Goal: Information Seeking & Learning: Check status

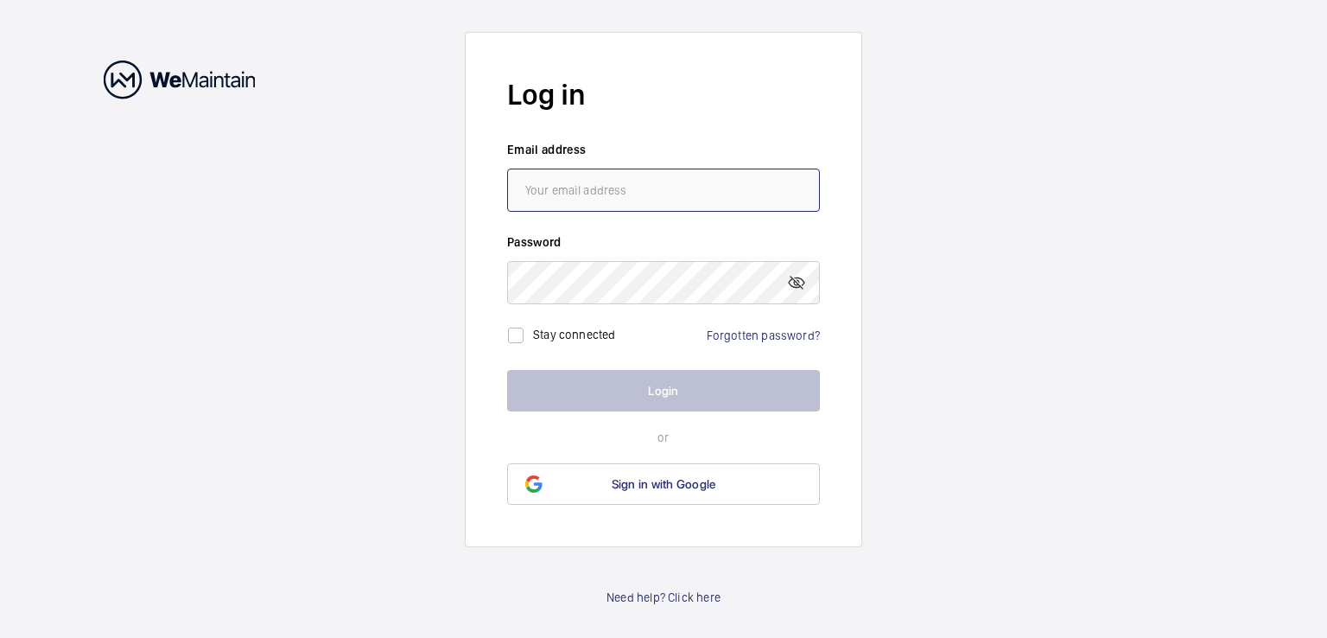
click at [570, 176] on input "email" at bounding box center [663, 190] width 313 height 43
type input "[PERSON_NAME][EMAIL_ADDRESS][PERSON_NAME][DOMAIN_NAME]"
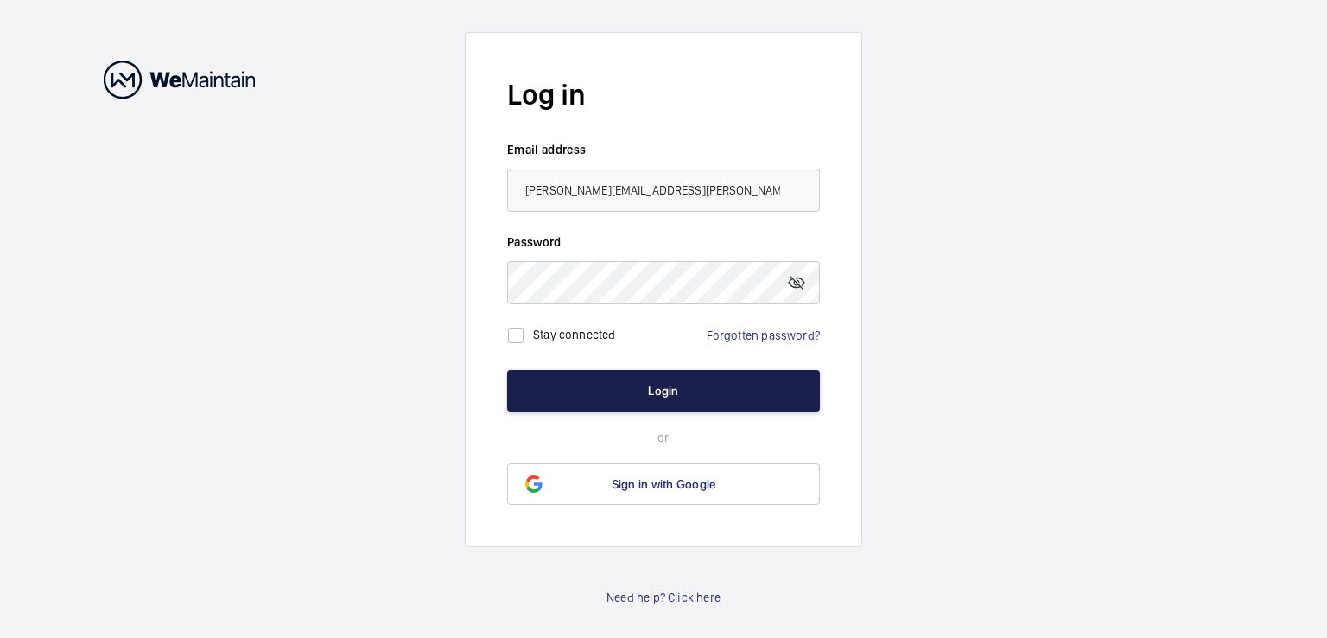
click at [639, 391] on button "Login" at bounding box center [663, 390] width 313 height 41
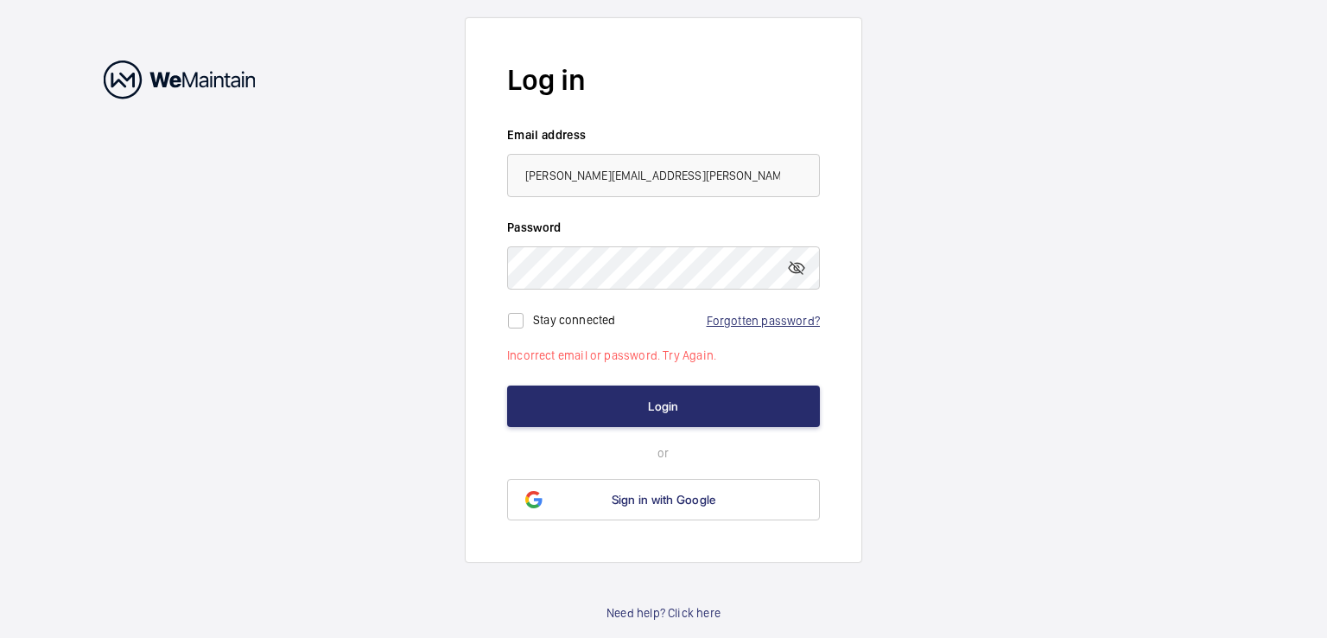
click at [765, 321] on link "Forgotten password?" at bounding box center [763, 321] width 113 height 14
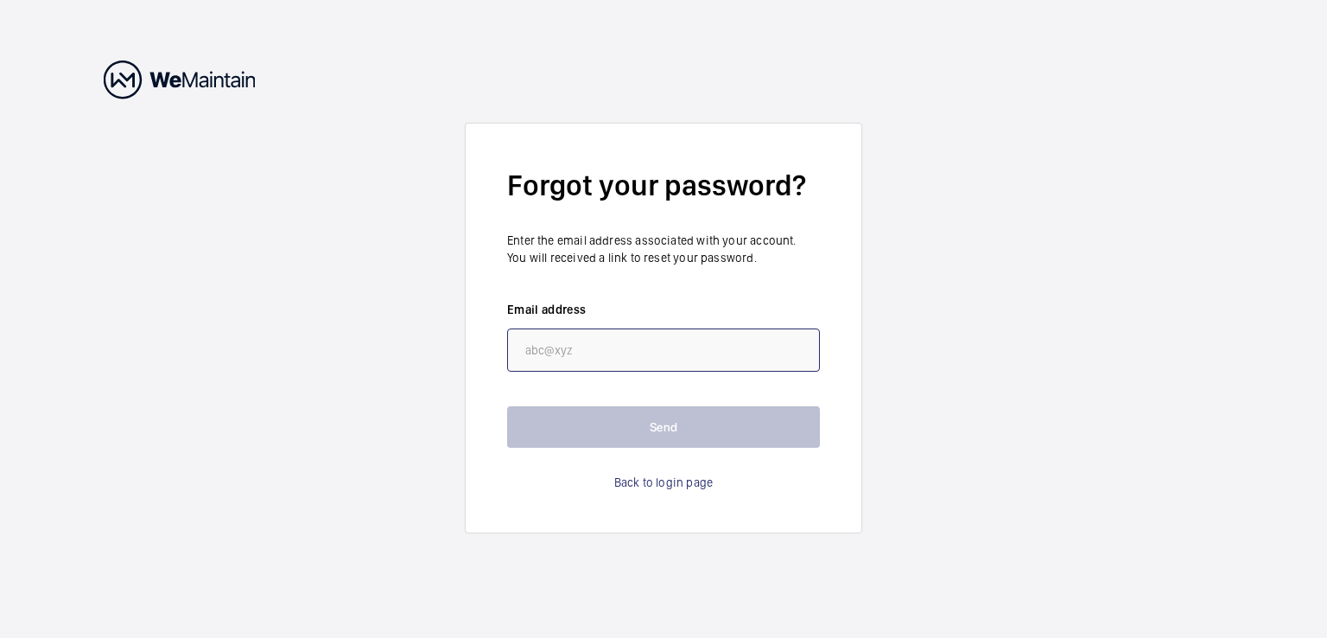
click at [618, 357] on input "email" at bounding box center [663, 349] width 313 height 43
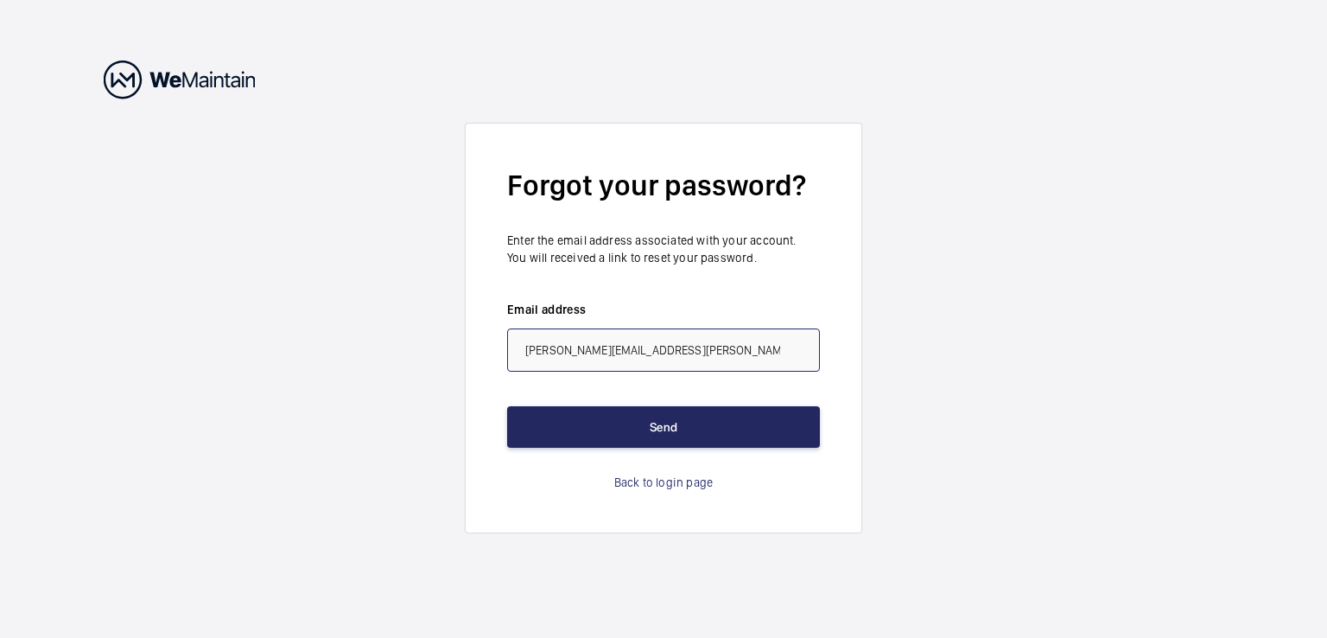
type input "[PERSON_NAME][EMAIL_ADDRESS][PERSON_NAME][DOMAIN_NAME]"
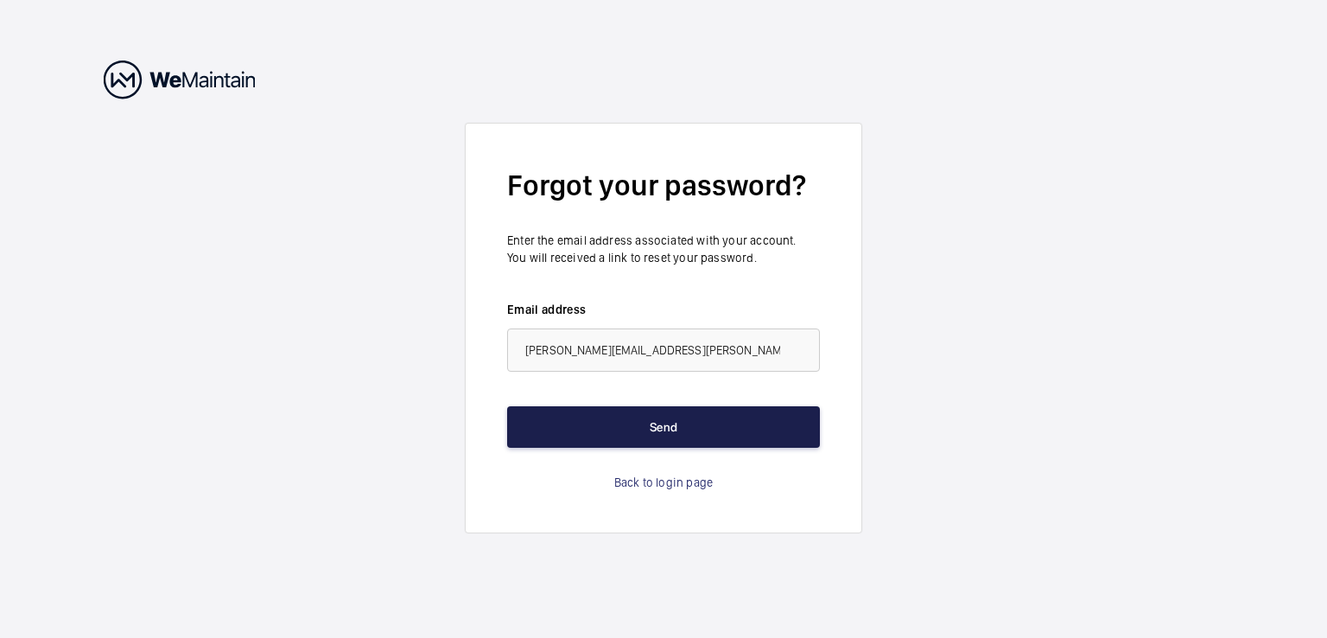
click at [656, 423] on button "Send" at bounding box center [663, 426] width 313 height 41
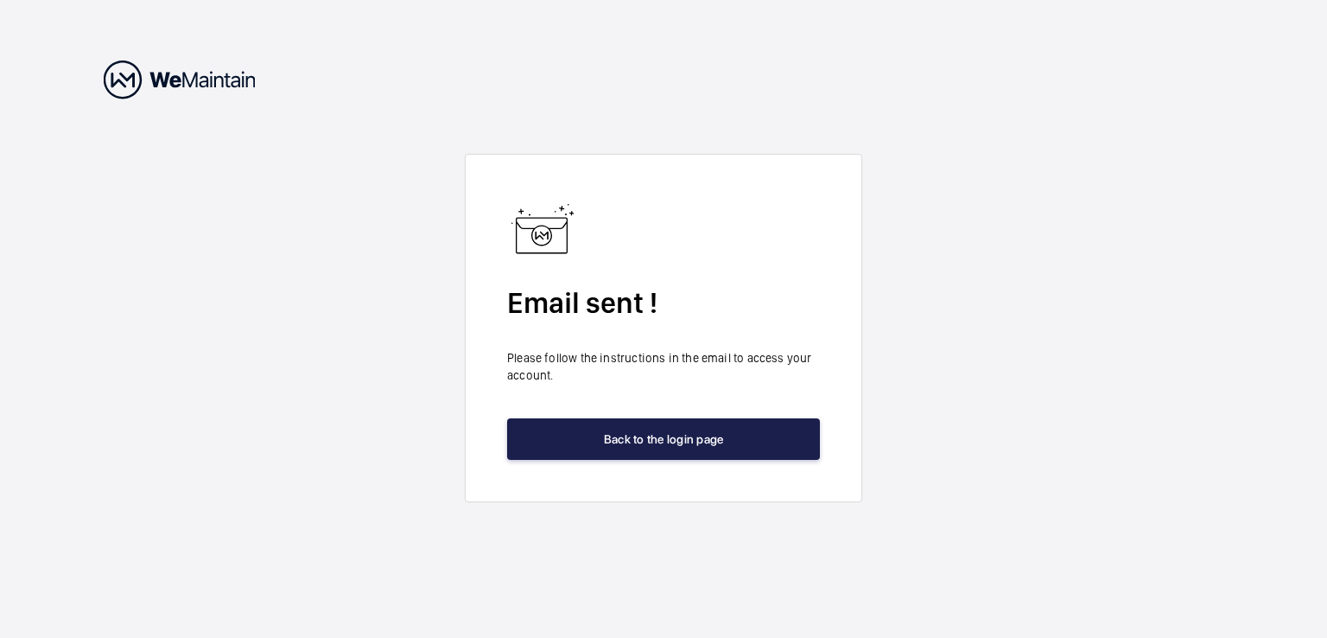
click at [655, 441] on button "Back to the login page" at bounding box center [663, 438] width 313 height 41
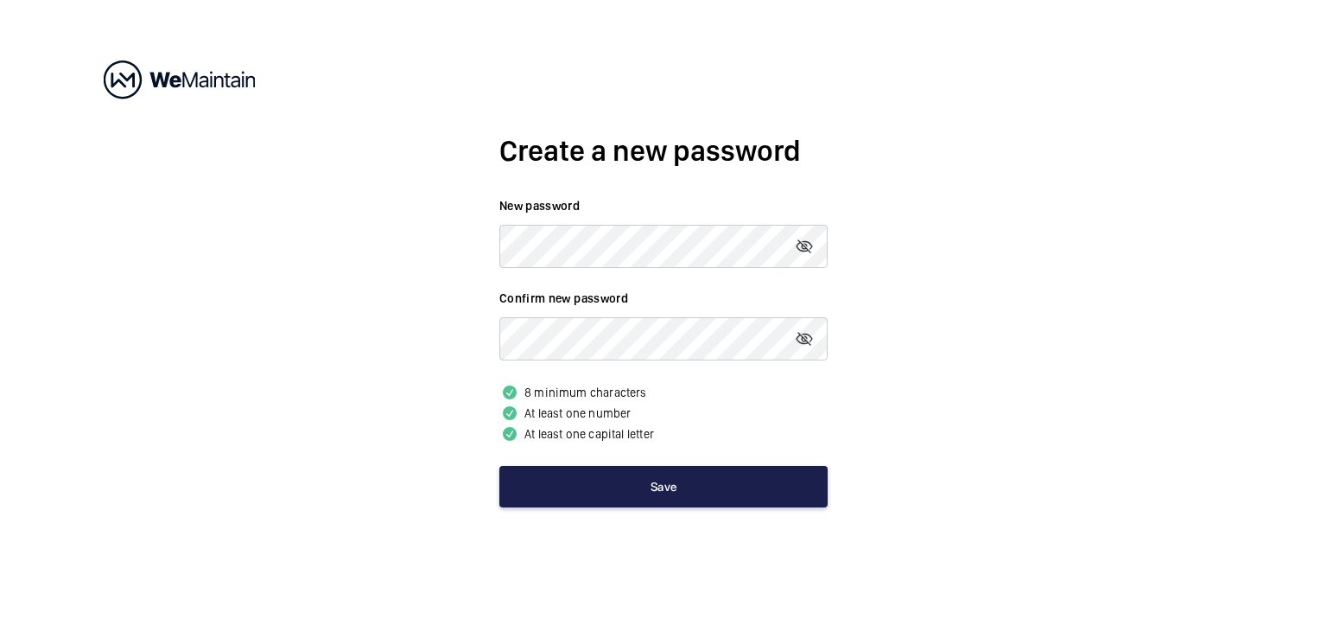
click at [626, 488] on button "Save" at bounding box center [663, 486] width 328 height 41
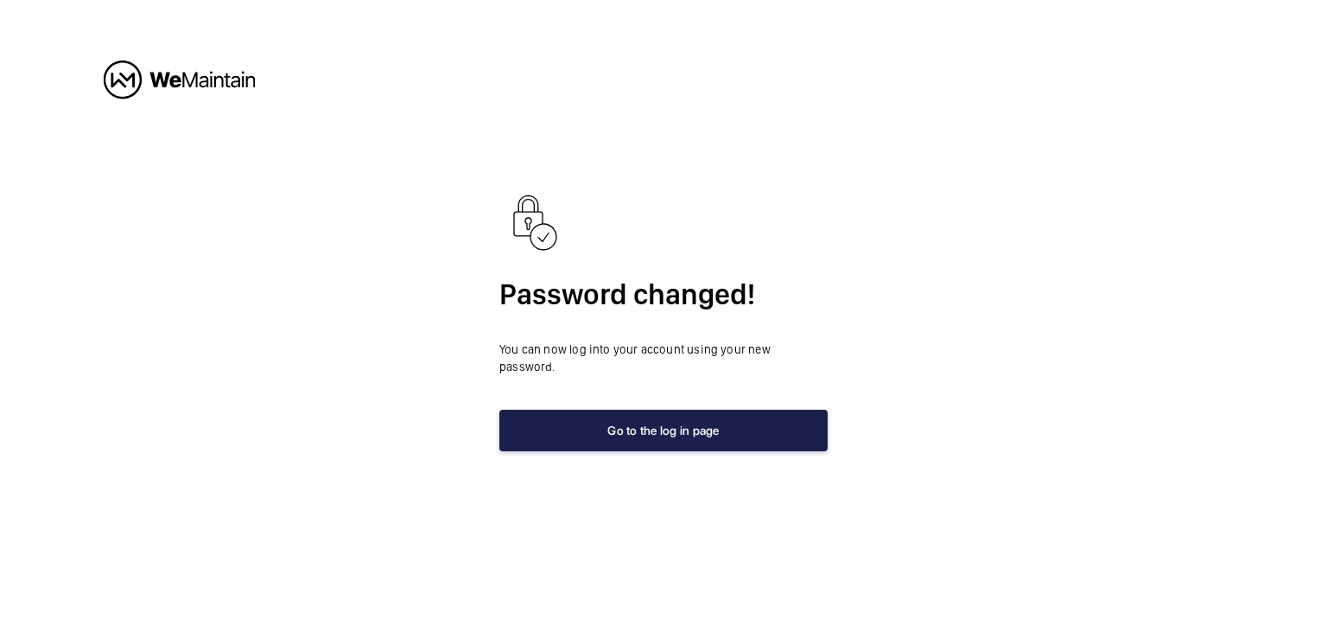
click at [662, 417] on button "Go to the log in page" at bounding box center [663, 430] width 328 height 41
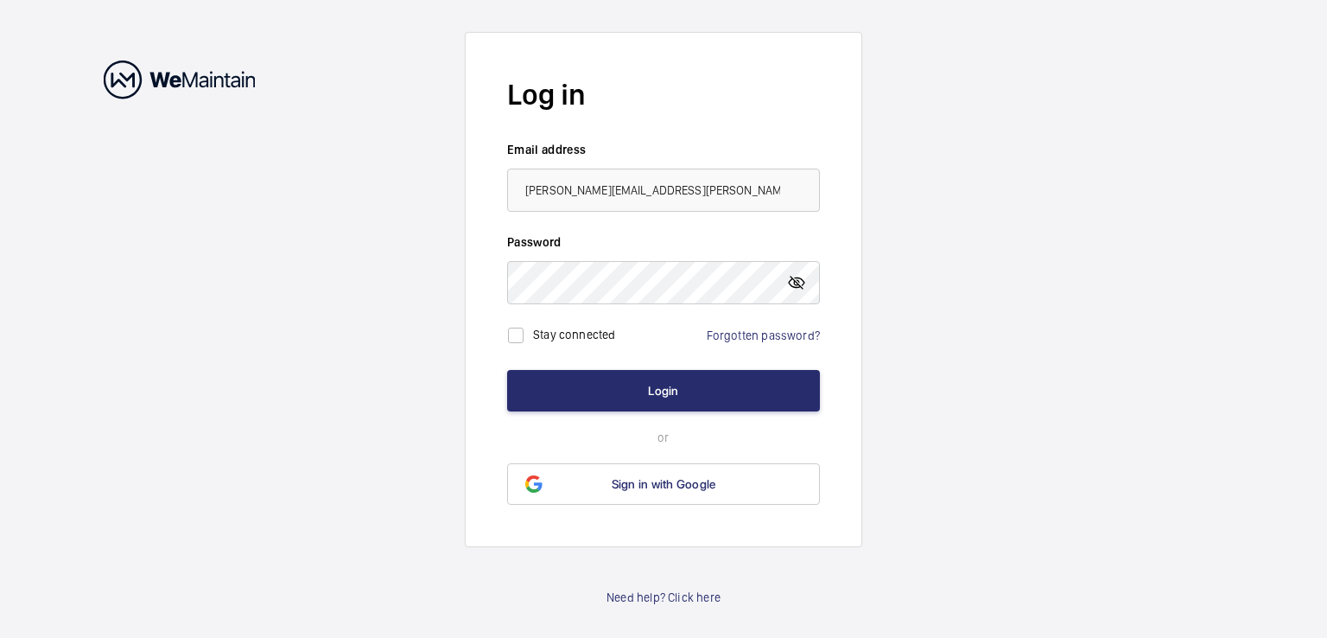
click at [798, 284] on mat-icon at bounding box center [796, 282] width 21 height 21
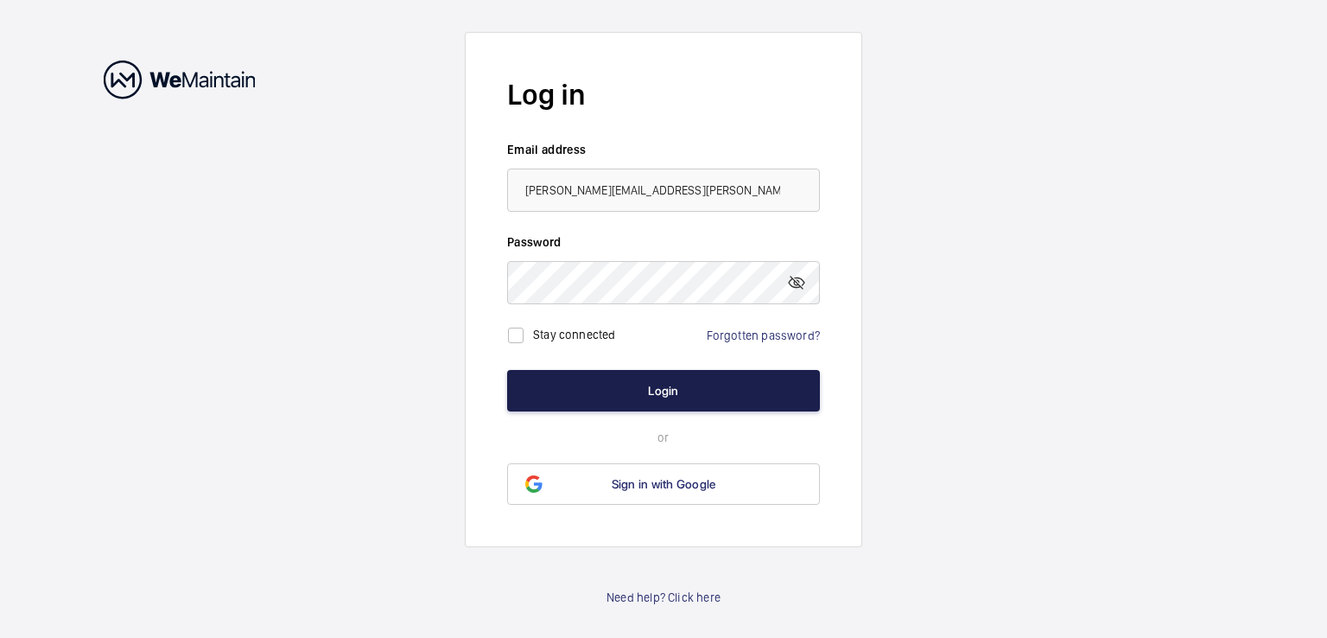
click at [640, 393] on button "Login" at bounding box center [663, 390] width 313 height 41
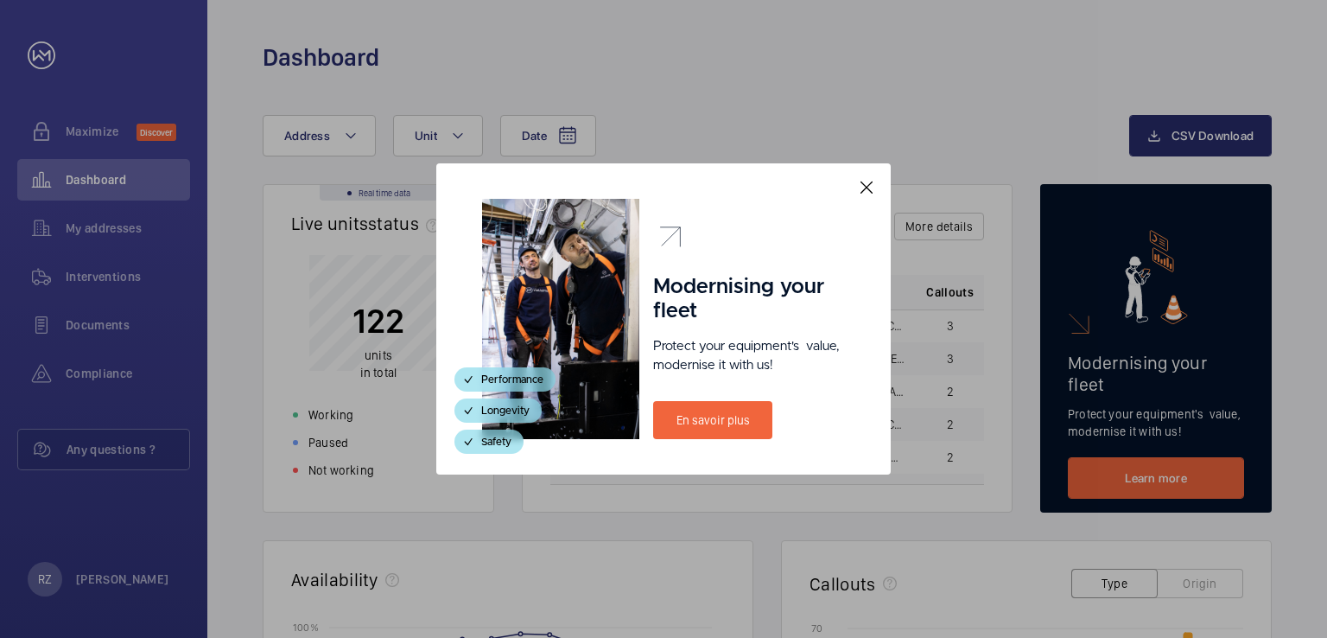
click at [868, 186] on mat-icon at bounding box center [866, 187] width 21 height 21
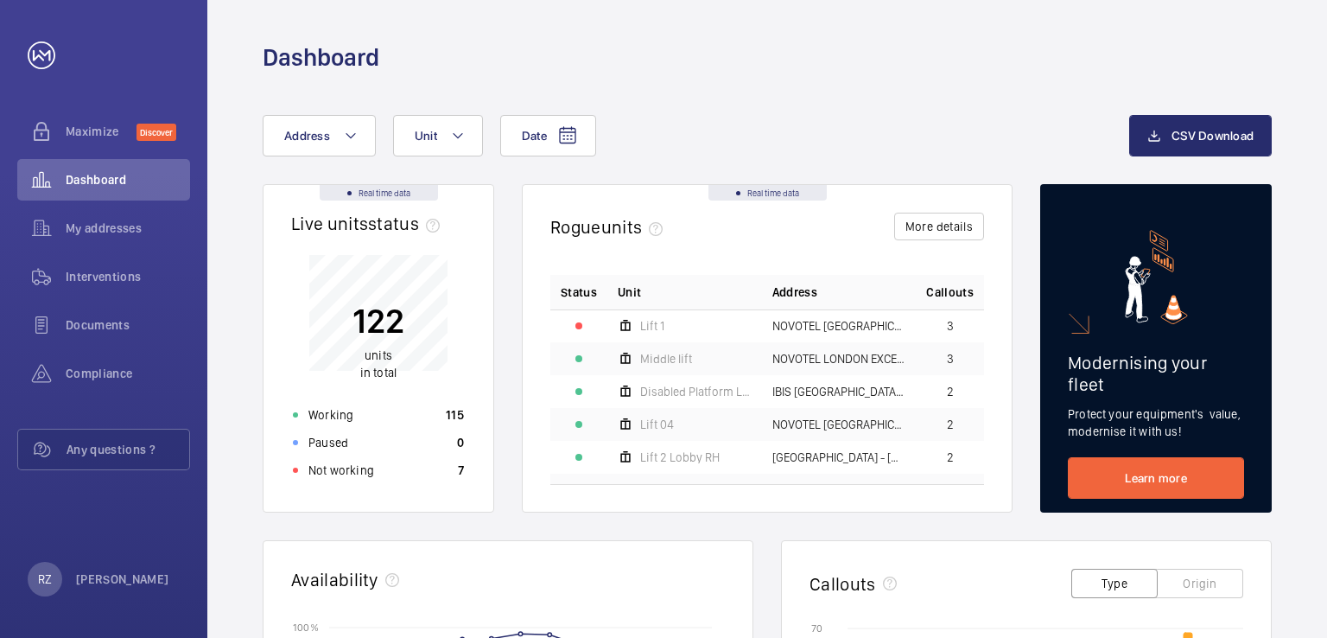
click at [579, 326] on div at bounding box center [579, 325] width 7 height 7
click at [836, 328] on span "NOVOTEL [GEOGRAPHIC_DATA] [GEOGRAPHIC_DATA] - H9057, [GEOGRAPHIC_DATA] [GEOGRAP…" at bounding box center [840, 326] width 134 height 12
click at [467, 132] on button "Unit" at bounding box center [438, 135] width 90 height 41
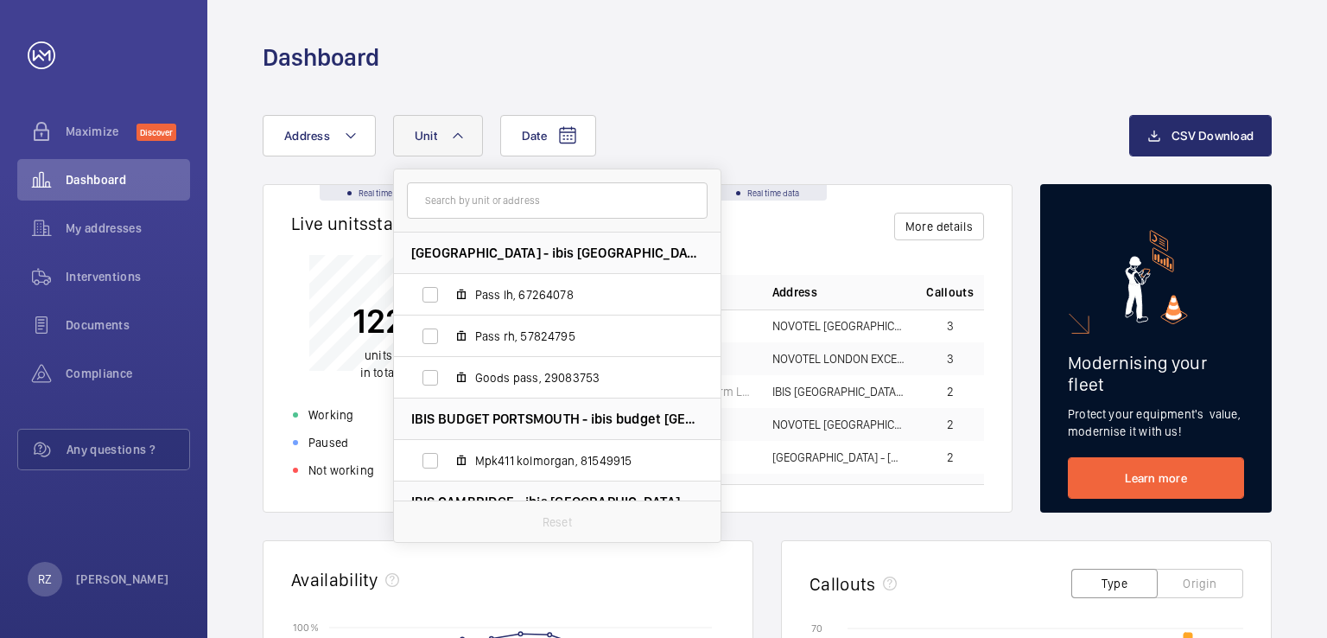
click at [512, 61] on div "Dashboard" at bounding box center [767, 57] width 1009 height 32
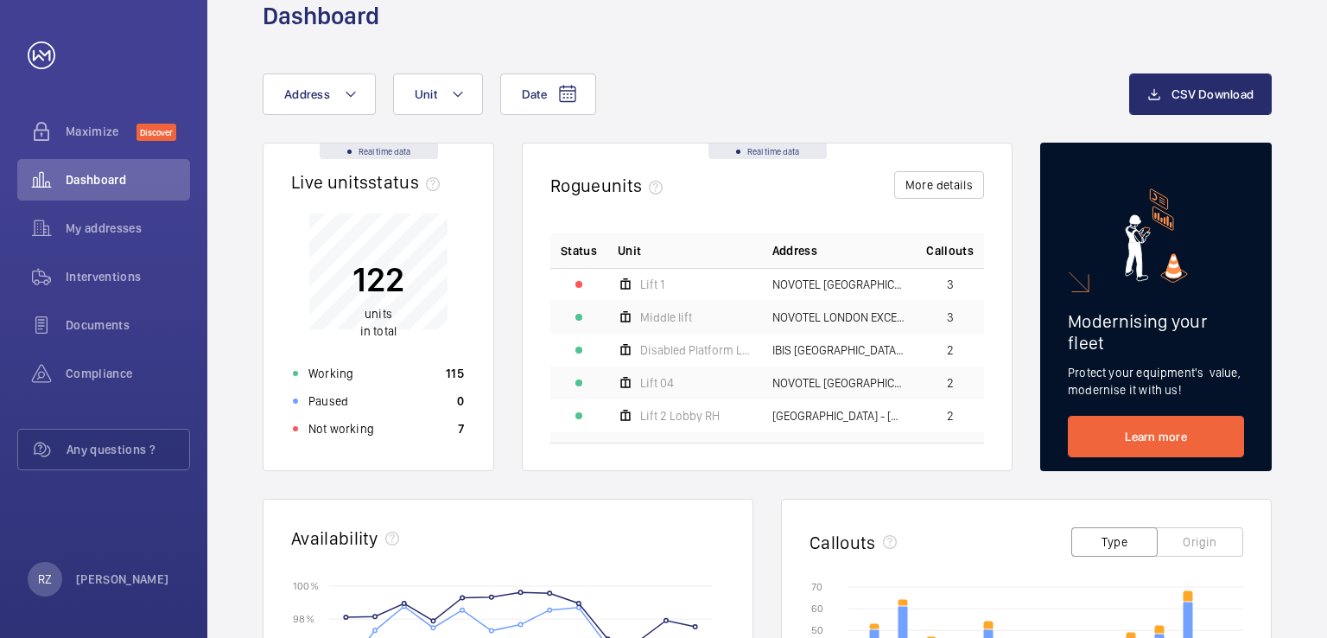
scroll to position [23, 0]
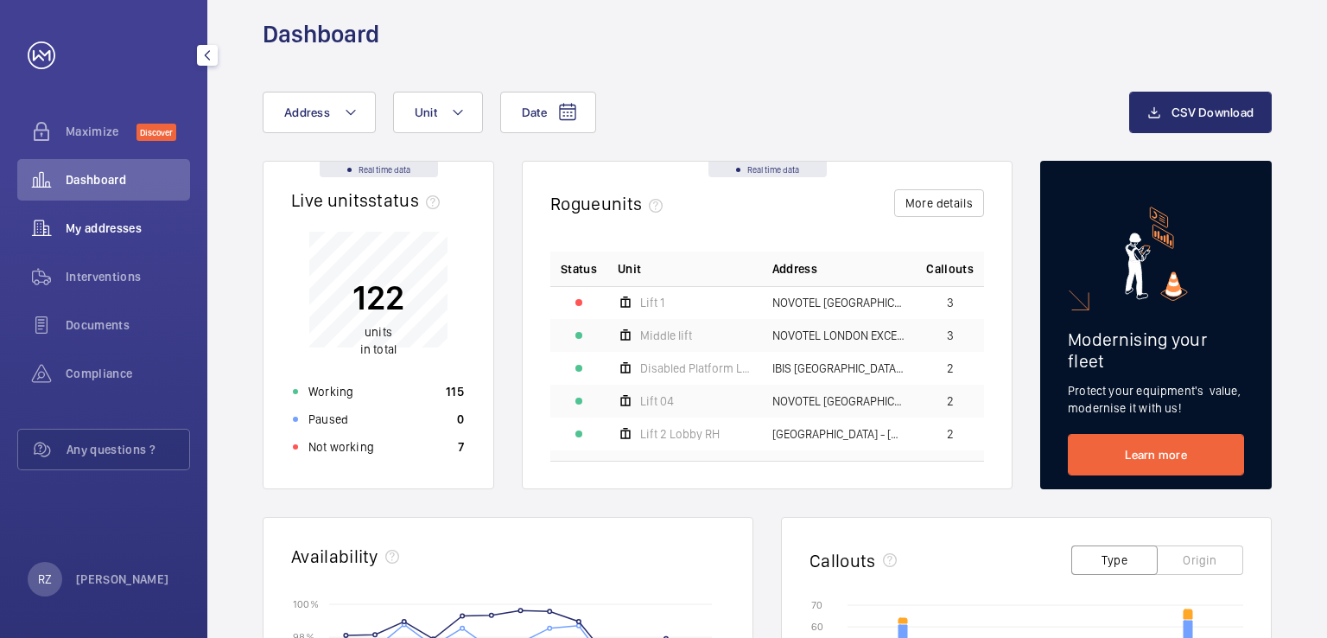
click at [108, 229] on span "My addresses" at bounding box center [128, 227] width 124 height 17
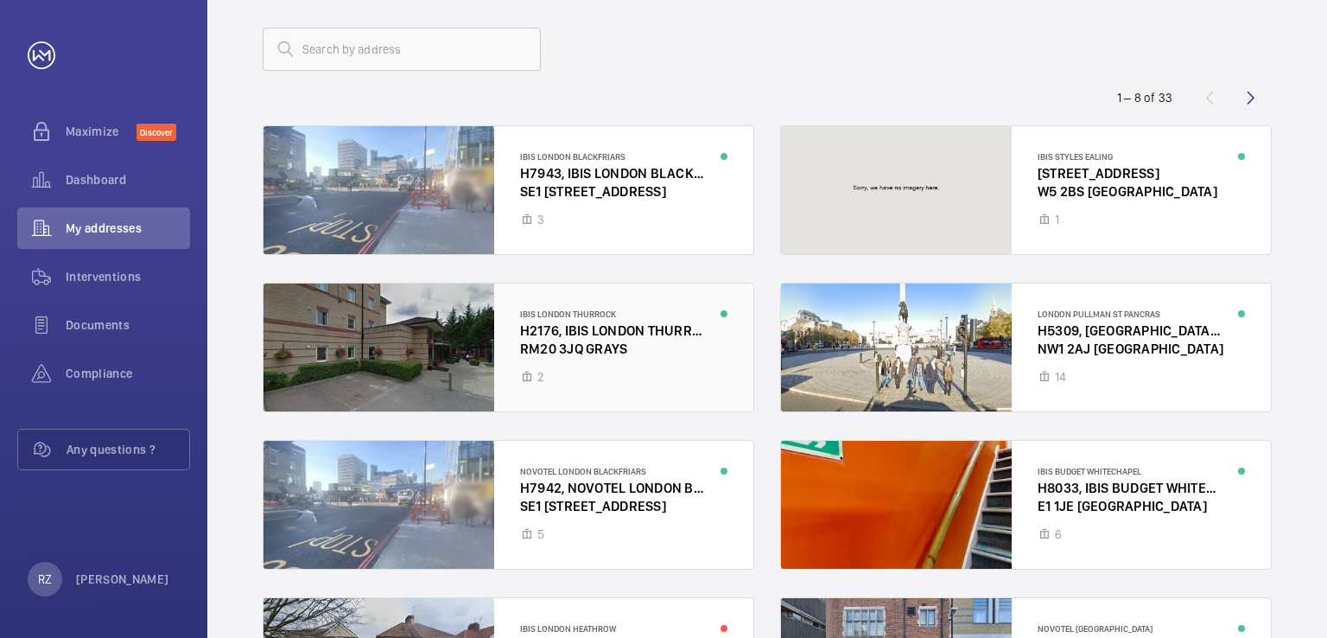
scroll to position [173, 0]
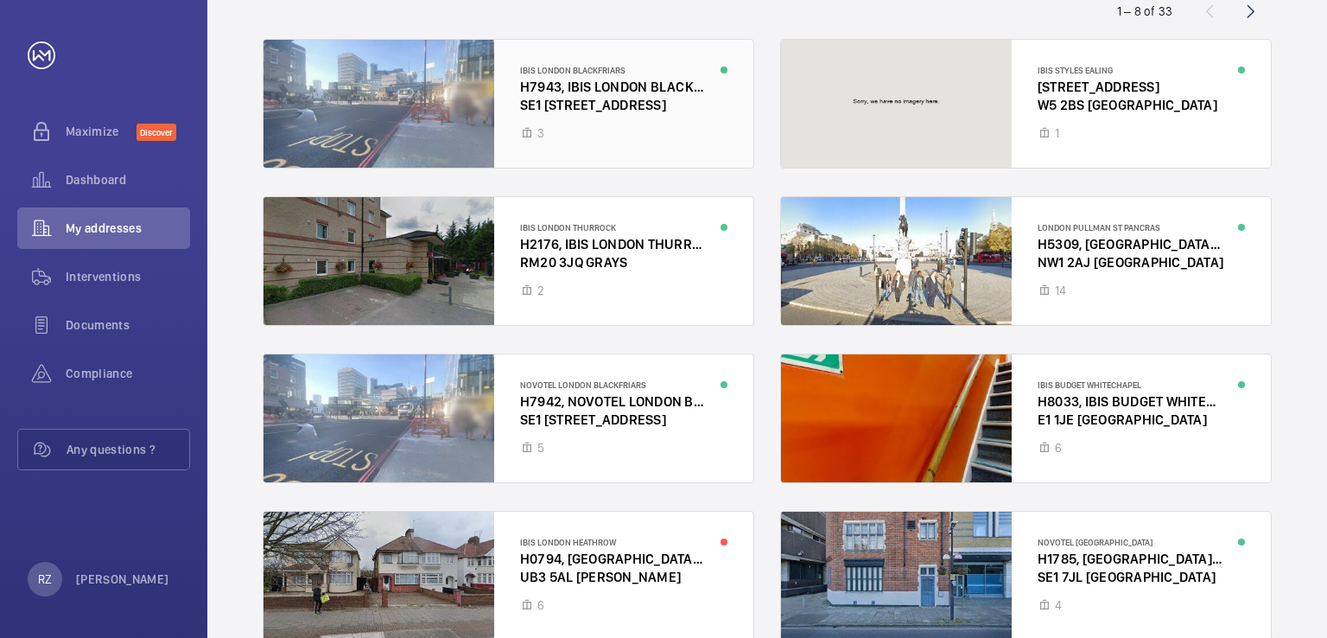
click at [608, 102] on div at bounding box center [509, 104] width 490 height 128
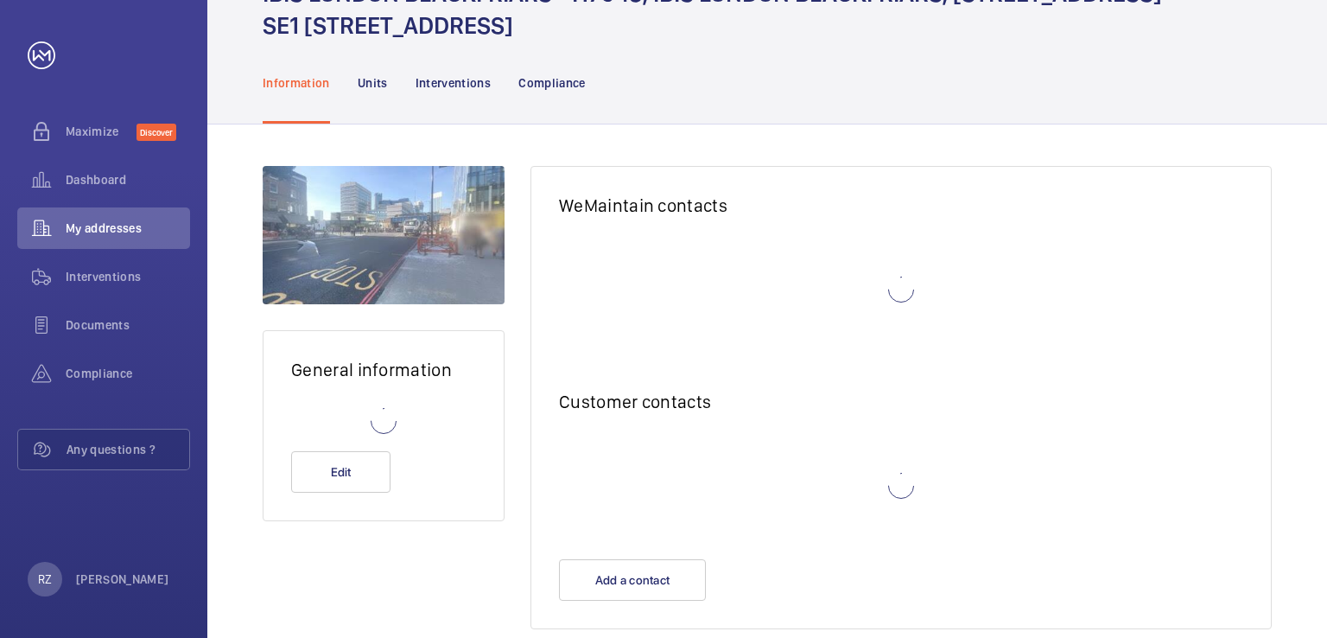
scroll to position [18, 0]
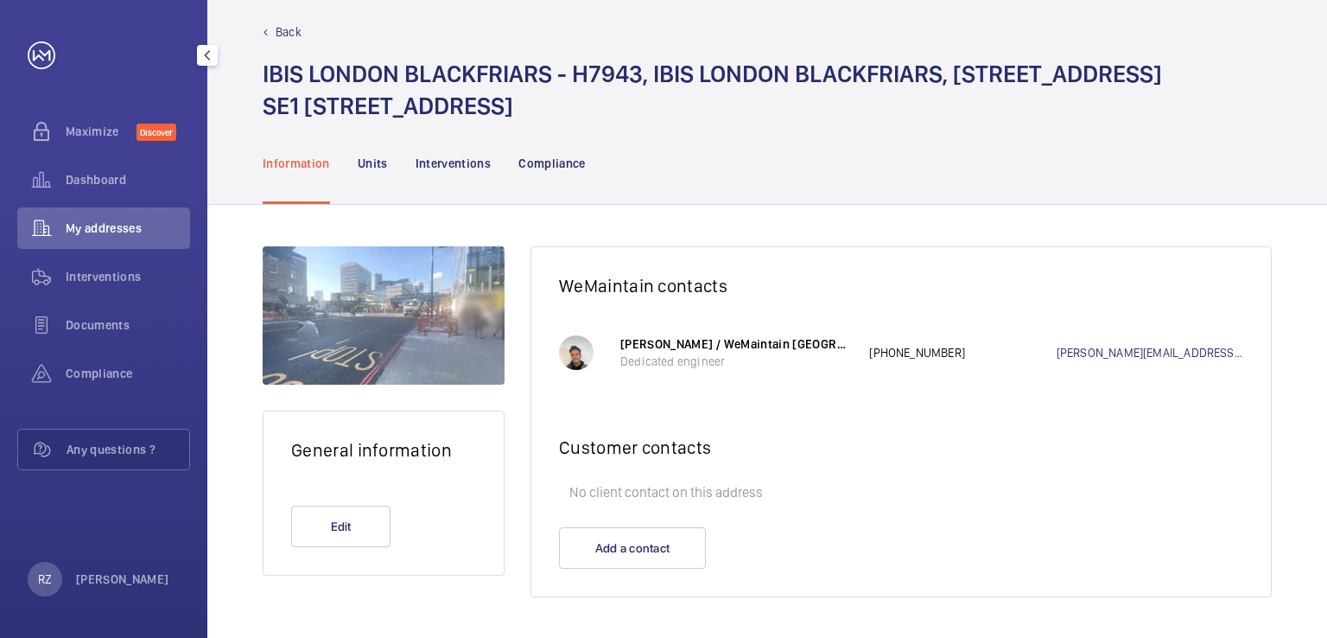
click at [86, 227] on span "My addresses" at bounding box center [128, 227] width 124 height 17
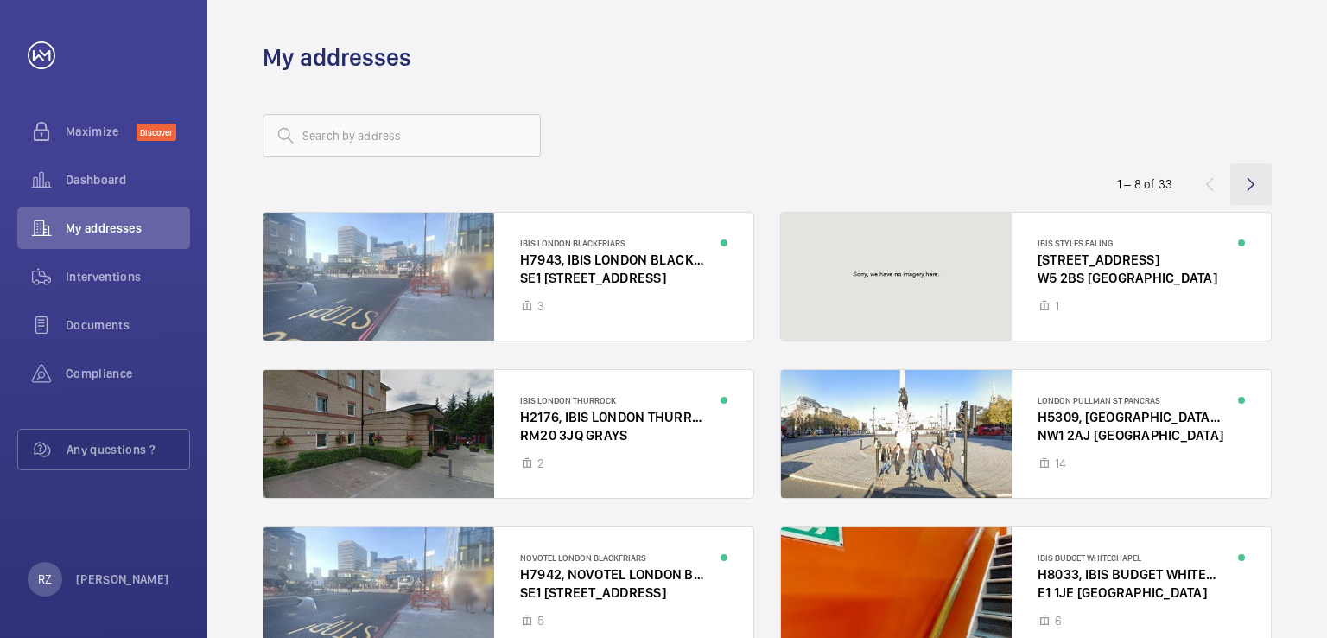
click at [1254, 181] on wm-front-icon-button at bounding box center [1251, 183] width 41 height 41
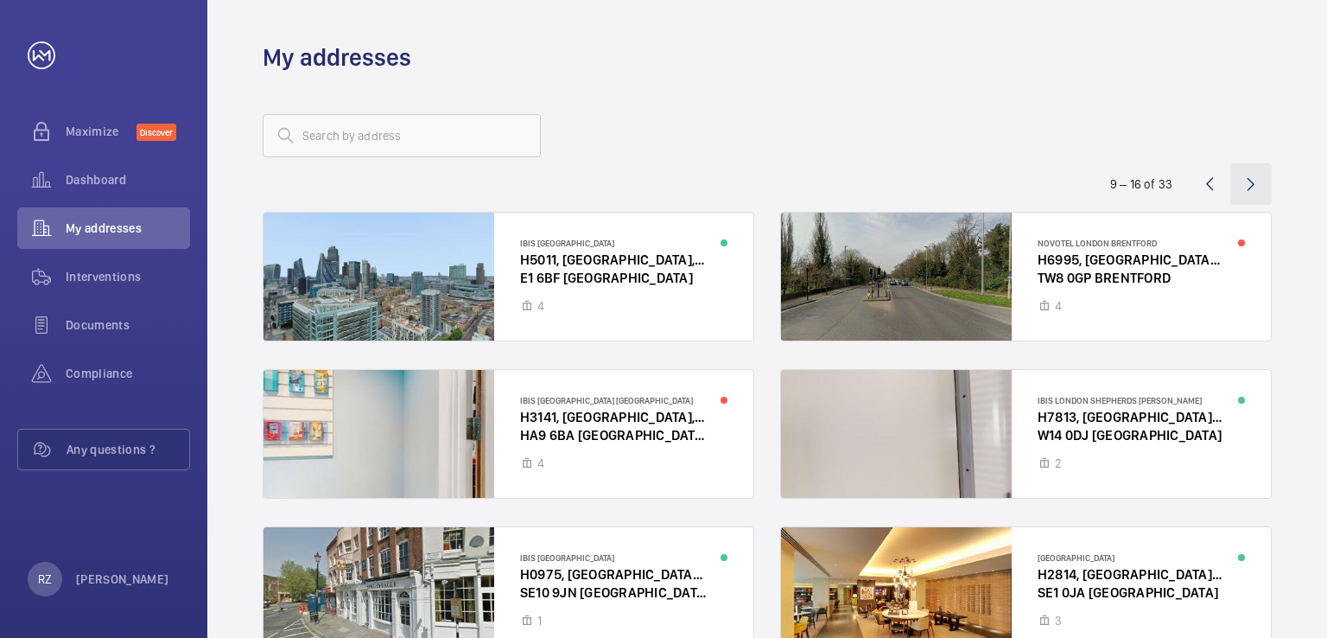
click at [1258, 182] on wm-front-icon-button at bounding box center [1251, 183] width 41 height 41
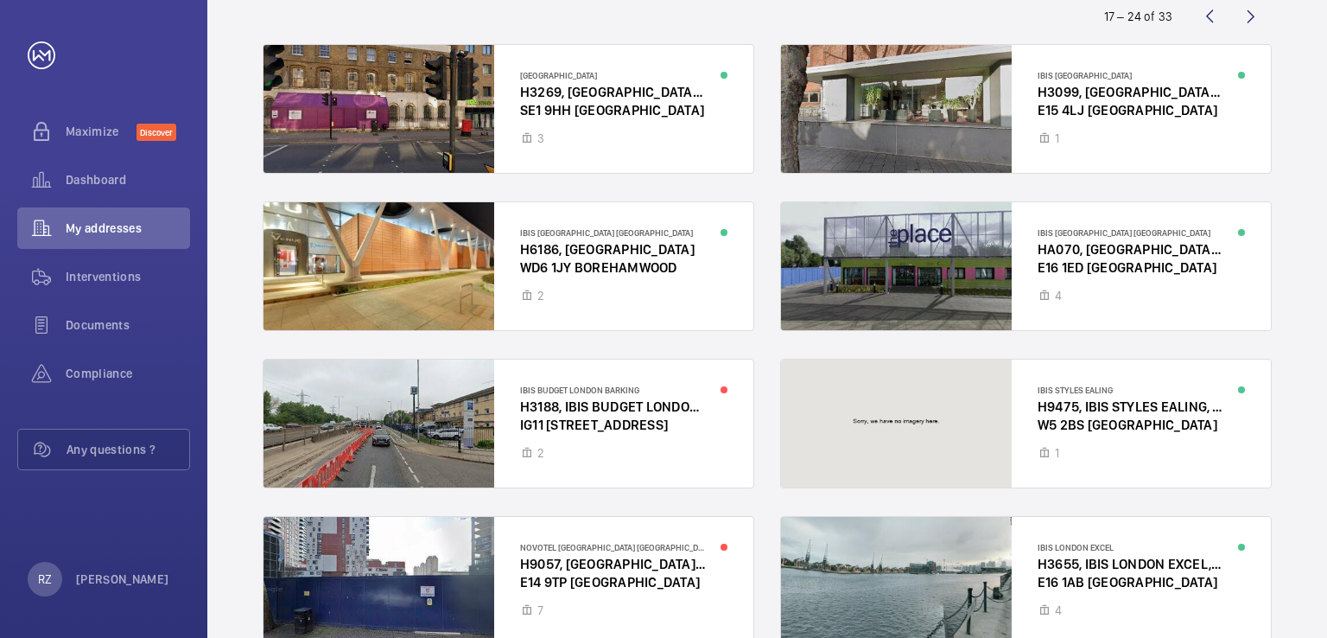
scroll to position [262, 0]
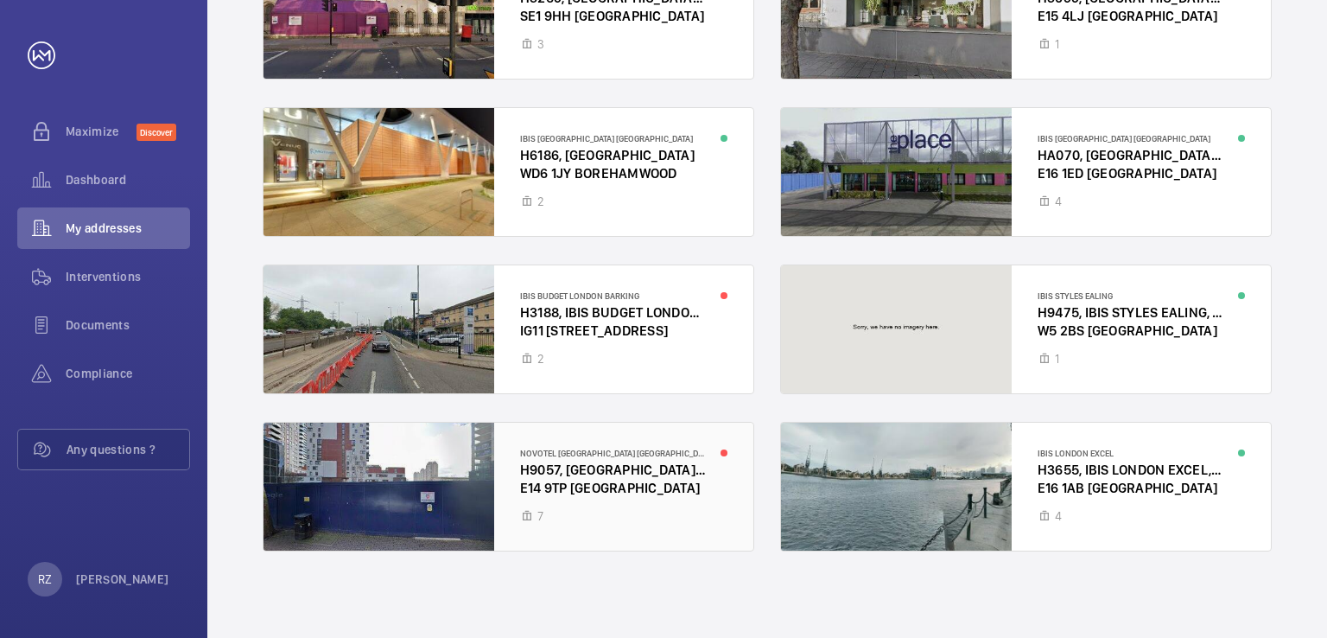
click at [398, 489] on div at bounding box center [509, 487] width 490 height 128
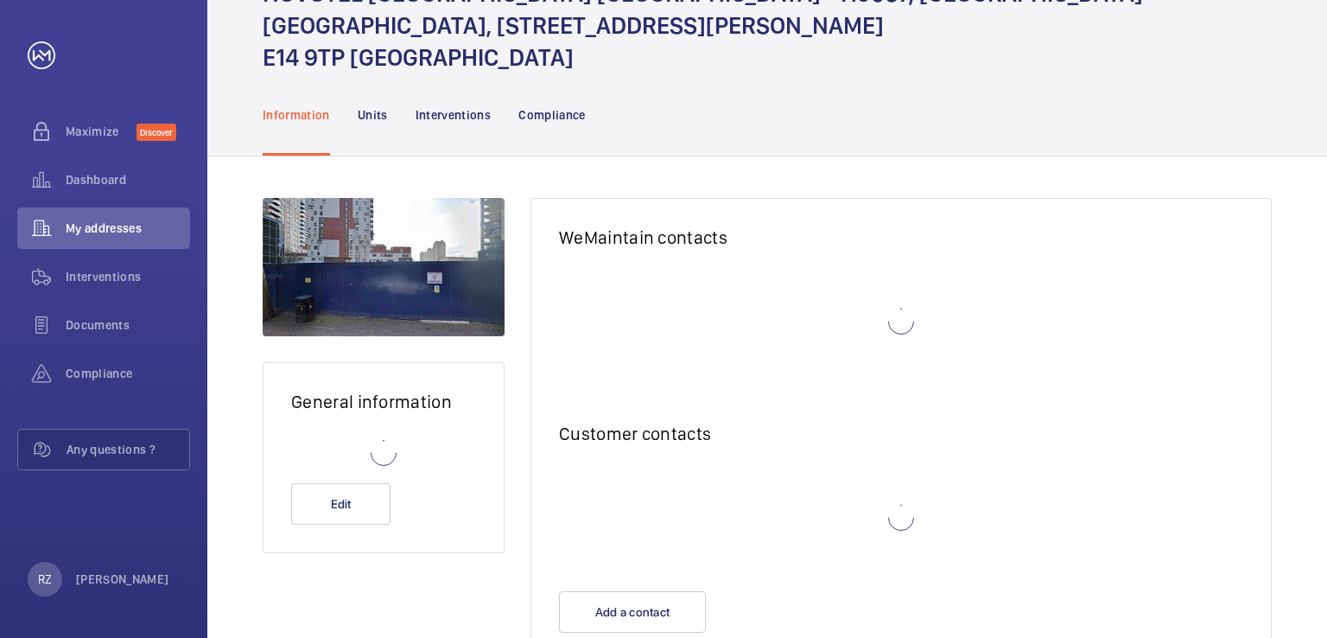
scroll to position [69, 0]
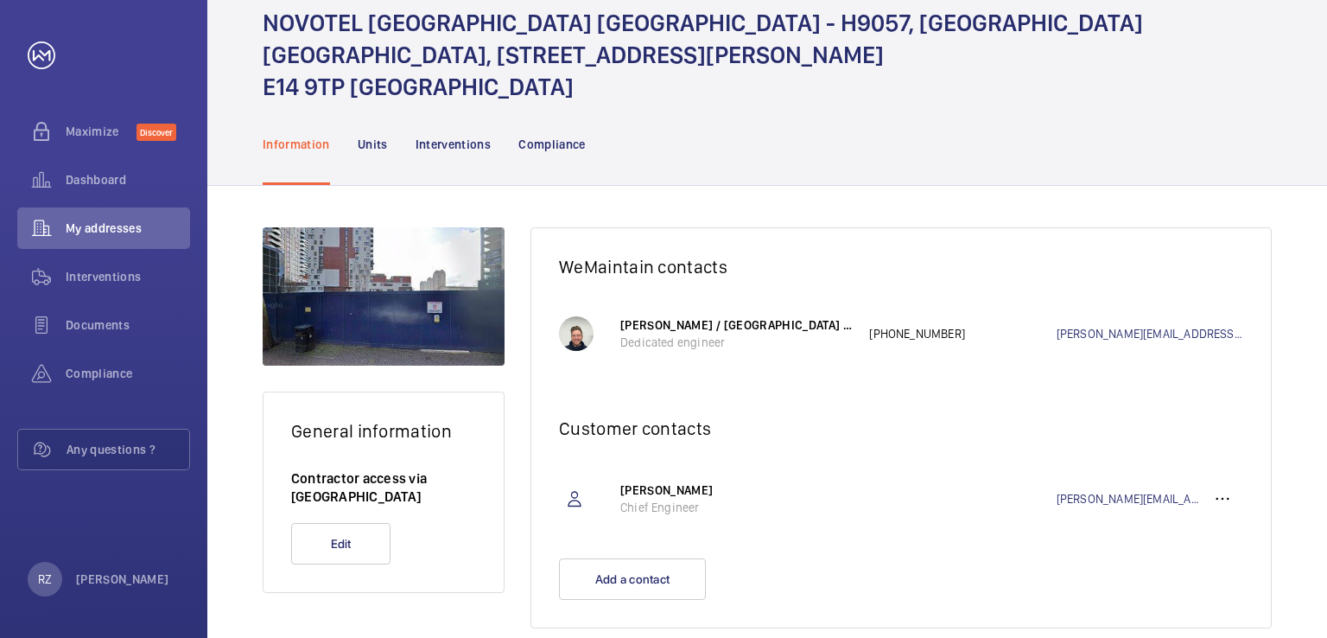
click at [398, 277] on div at bounding box center [384, 296] width 242 height 138
click at [372, 136] on p "Units" at bounding box center [373, 144] width 30 height 17
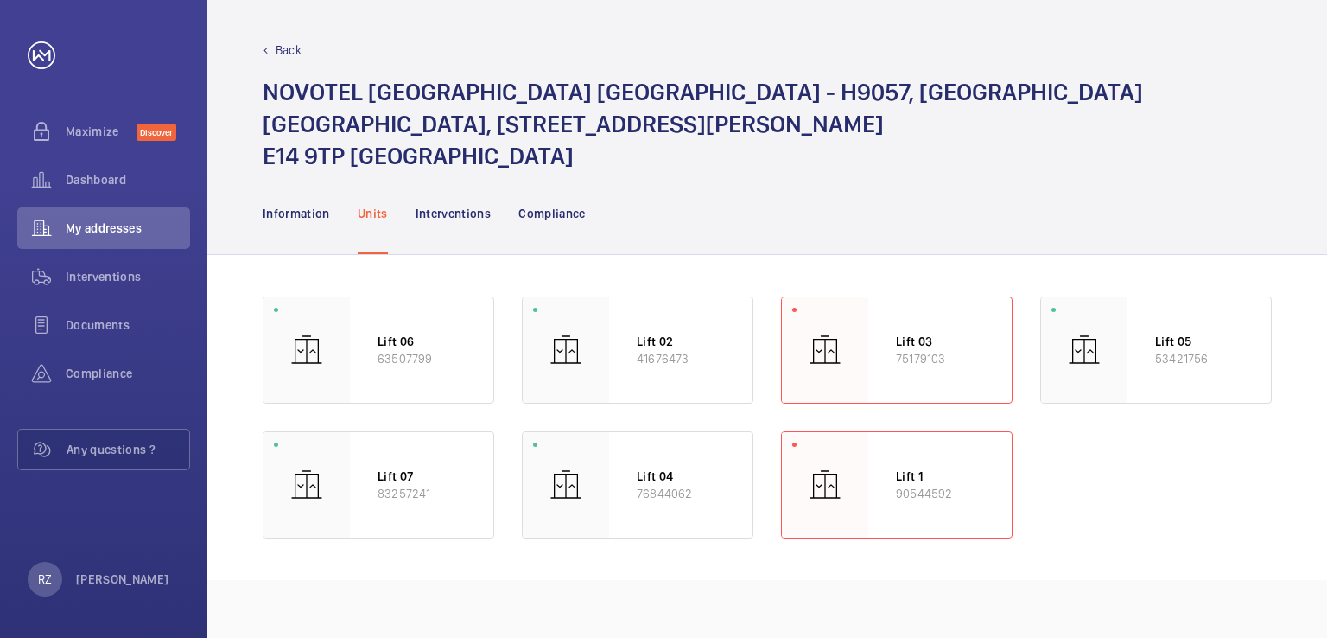
click at [1127, 441] on div "Lift 06 63507799 Lift 02 41676473 Lift 03 75179103 Lift 05 53421756 Lift 07 832…" at bounding box center [767, 417] width 1009 height 242
click at [923, 473] on div "Lift 1 90544592" at bounding box center [939, 484] width 143 height 105
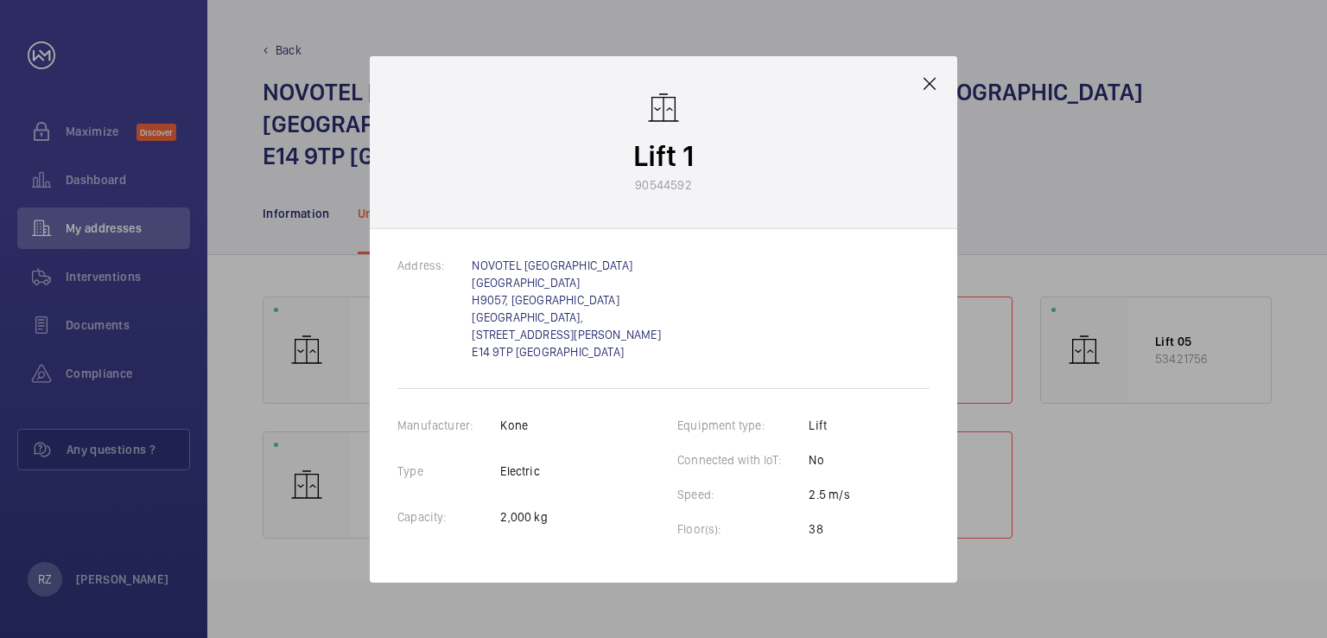
click at [932, 94] on mat-icon at bounding box center [929, 83] width 21 height 21
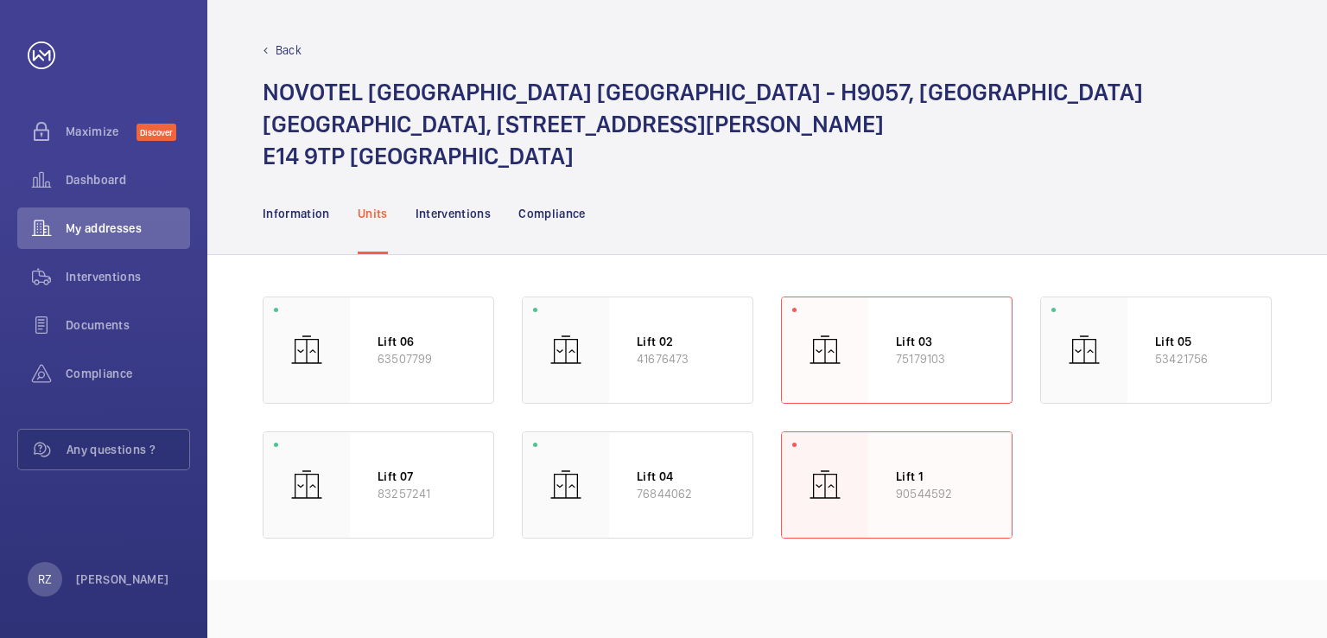
click at [865, 460] on div at bounding box center [825, 484] width 86 height 105
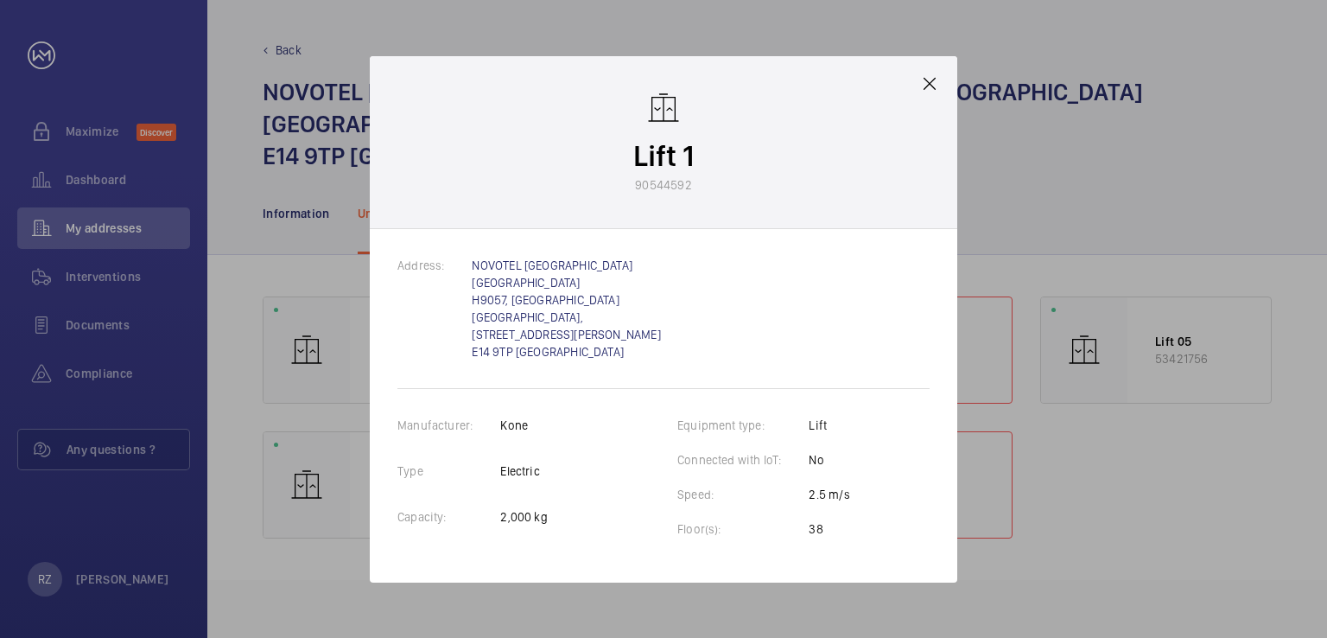
click at [937, 94] on mat-icon at bounding box center [929, 83] width 21 height 21
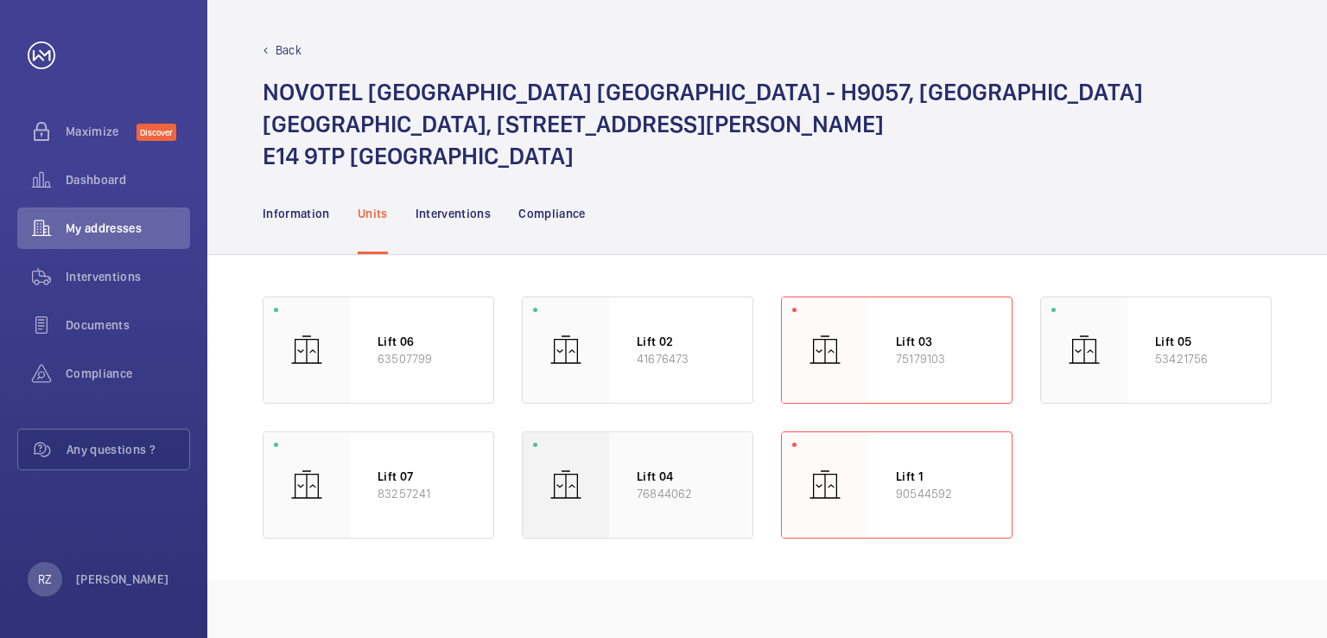
click at [643, 467] on p "Lift 04" at bounding box center [681, 475] width 88 height 17
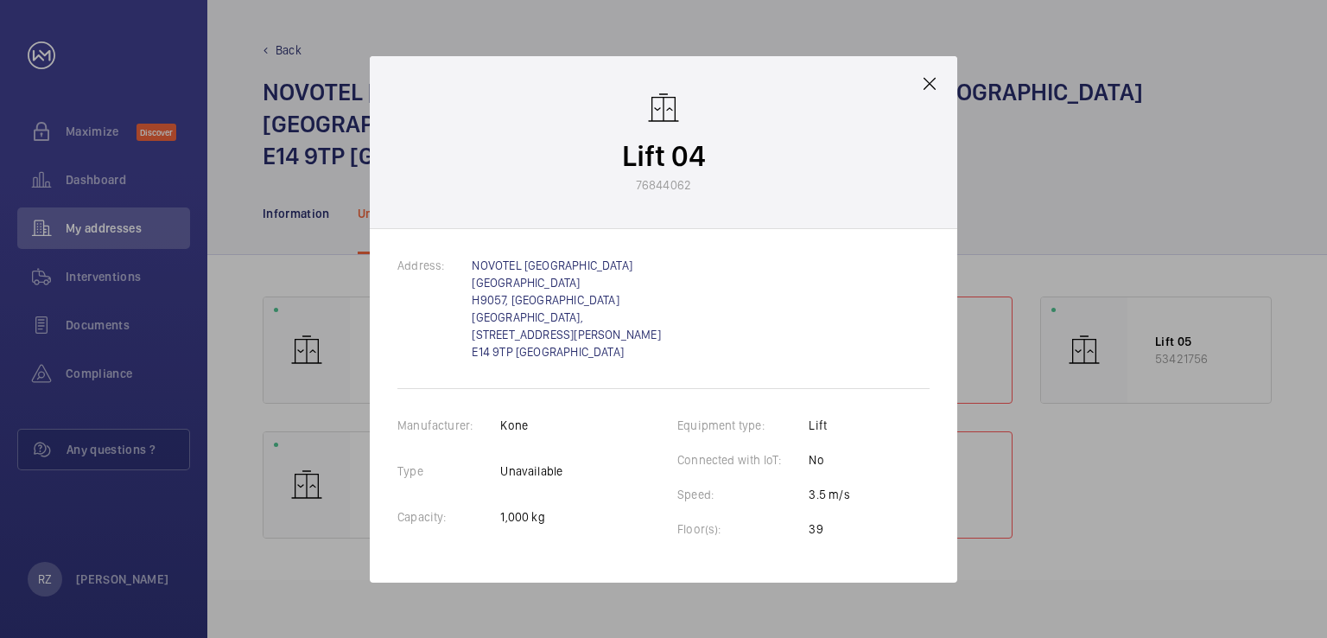
click at [931, 94] on mat-icon at bounding box center [929, 83] width 21 height 21
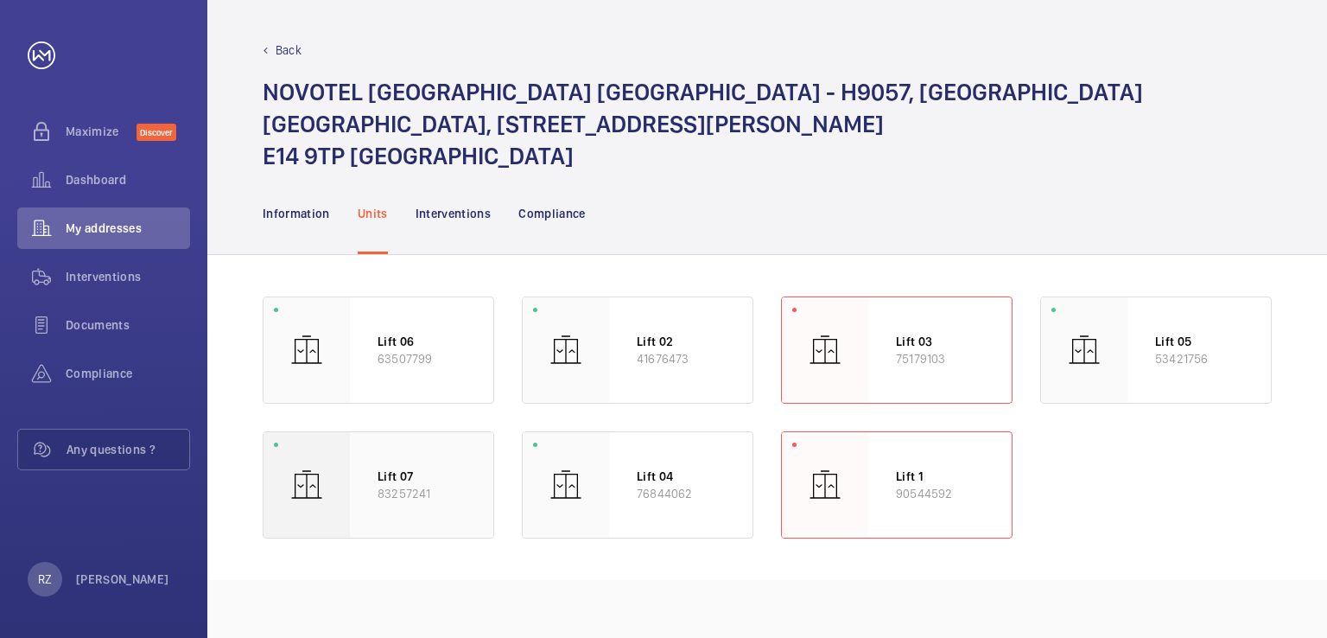
click at [376, 450] on div "Lift 07 83257241" at bounding box center [421, 484] width 143 height 105
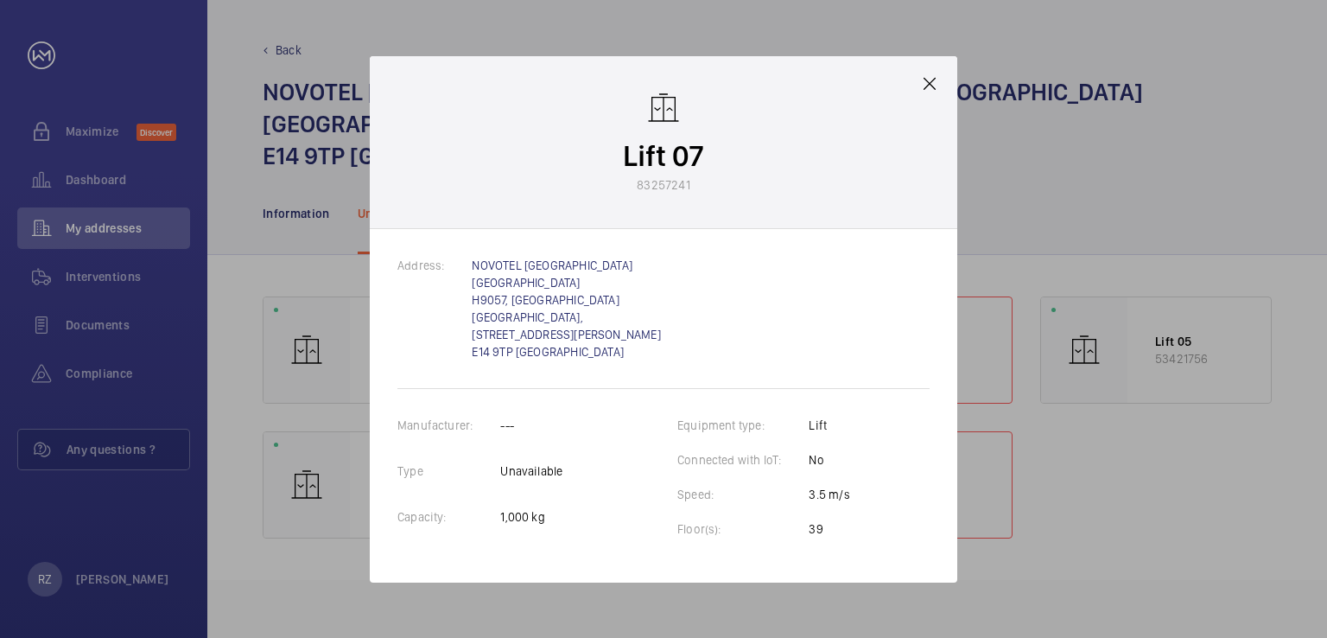
click at [927, 94] on mat-icon at bounding box center [929, 83] width 21 height 21
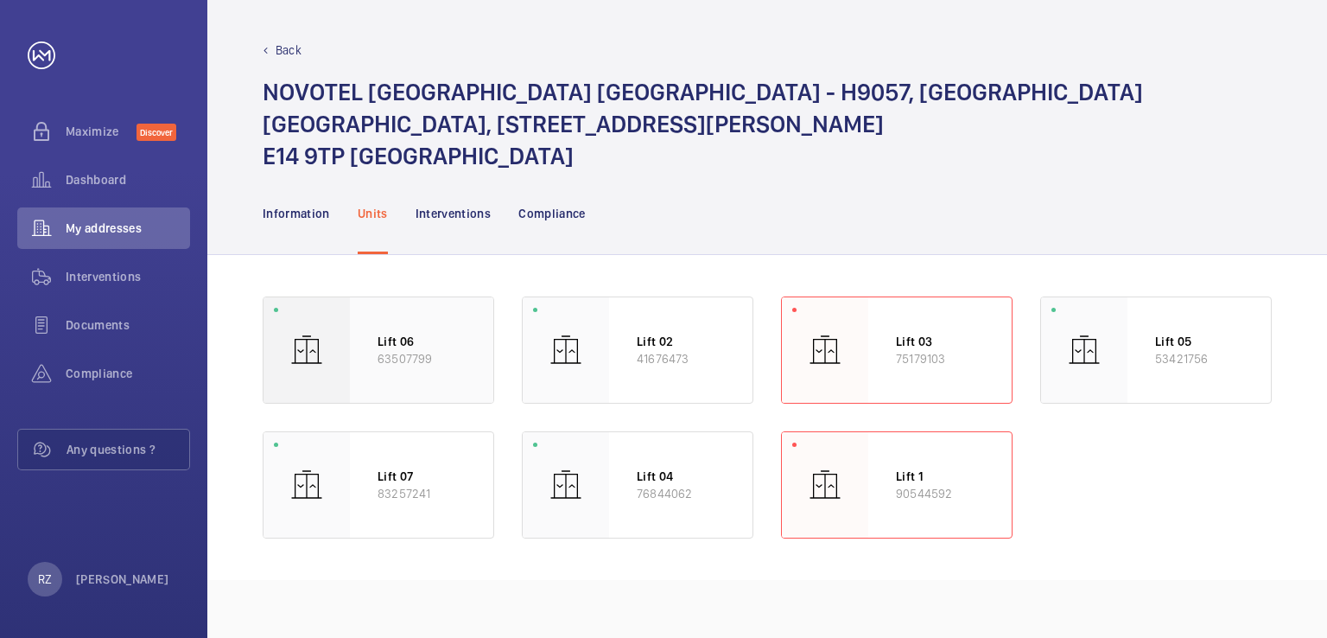
click at [413, 350] on p "63507799" at bounding box center [422, 358] width 88 height 17
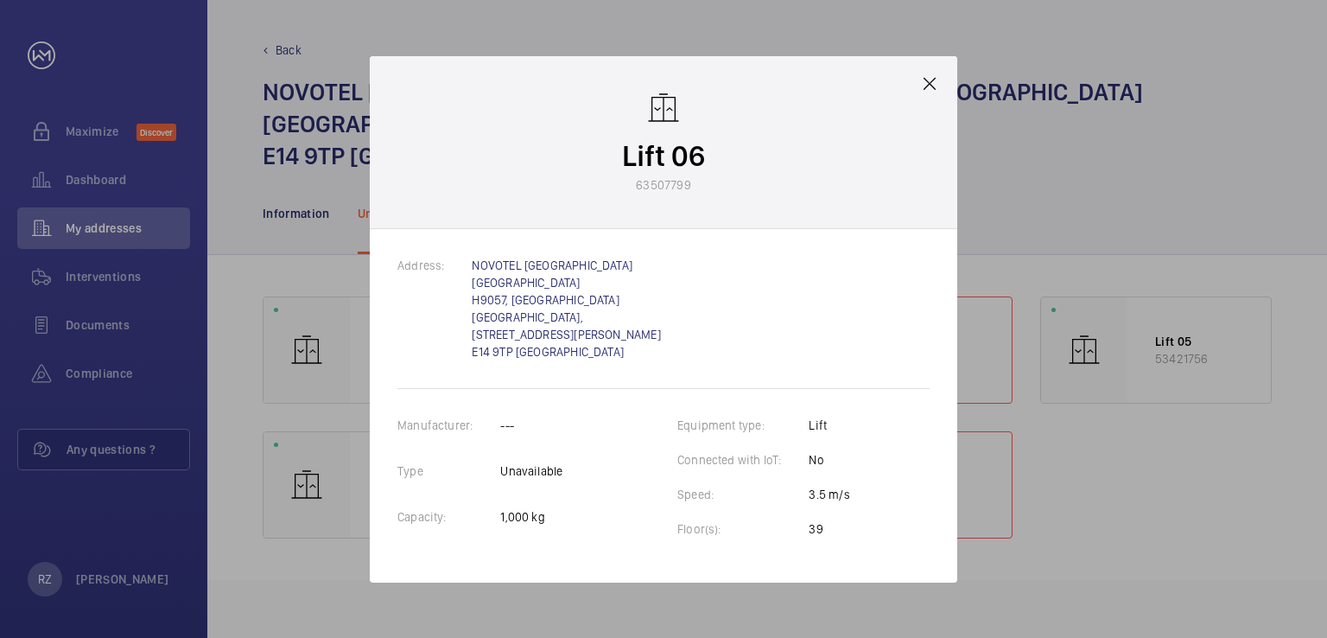
click at [926, 94] on mat-icon at bounding box center [929, 83] width 21 height 21
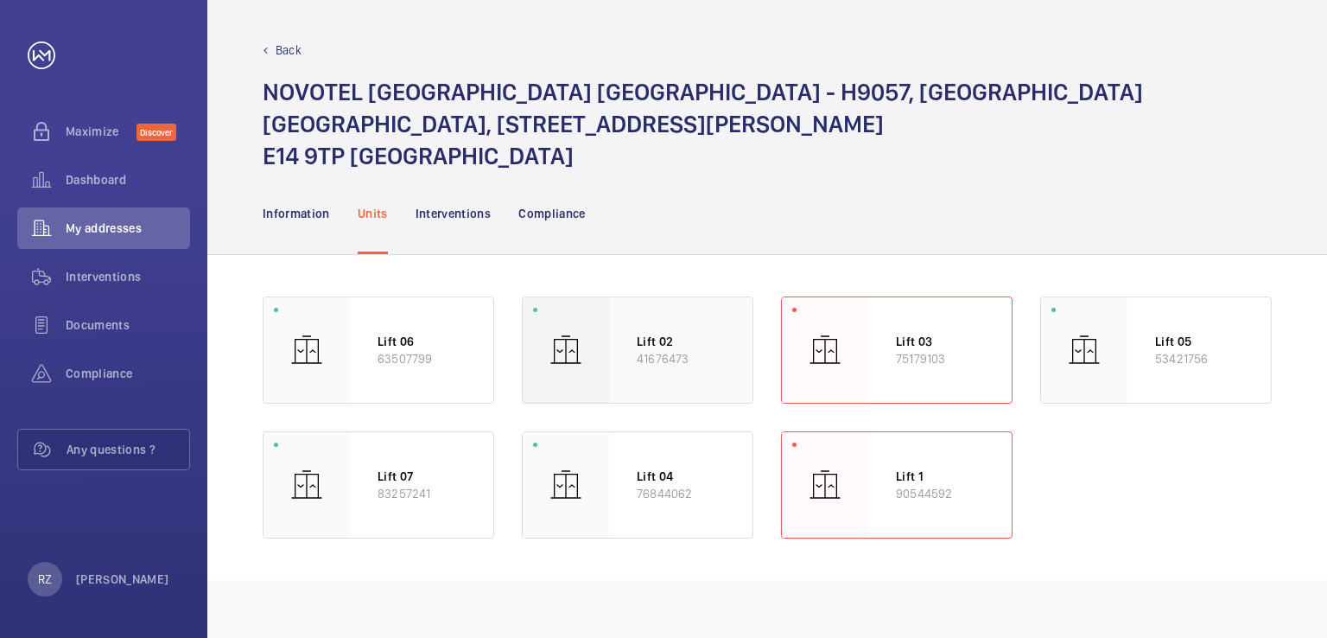
click at [649, 350] on p "41676473" at bounding box center [681, 358] width 88 height 17
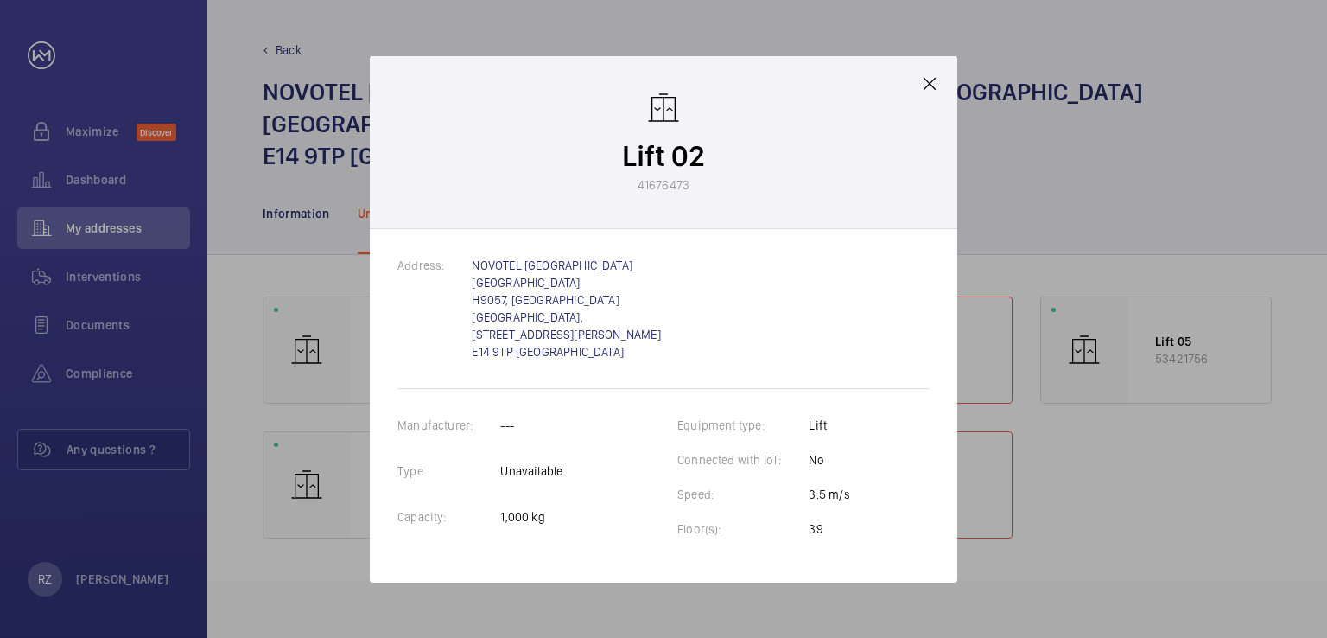
click at [929, 94] on mat-icon at bounding box center [929, 83] width 21 height 21
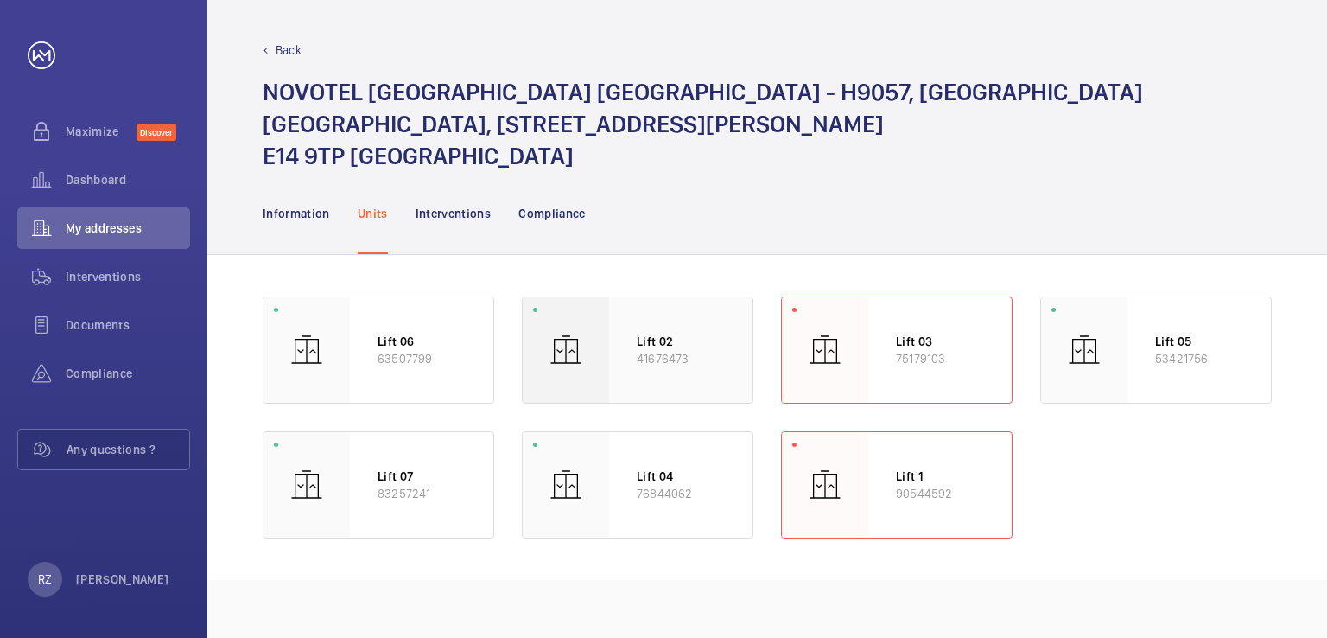
click at [695, 336] on div "Lift 02 41676473" at bounding box center [680, 349] width 143 height 105
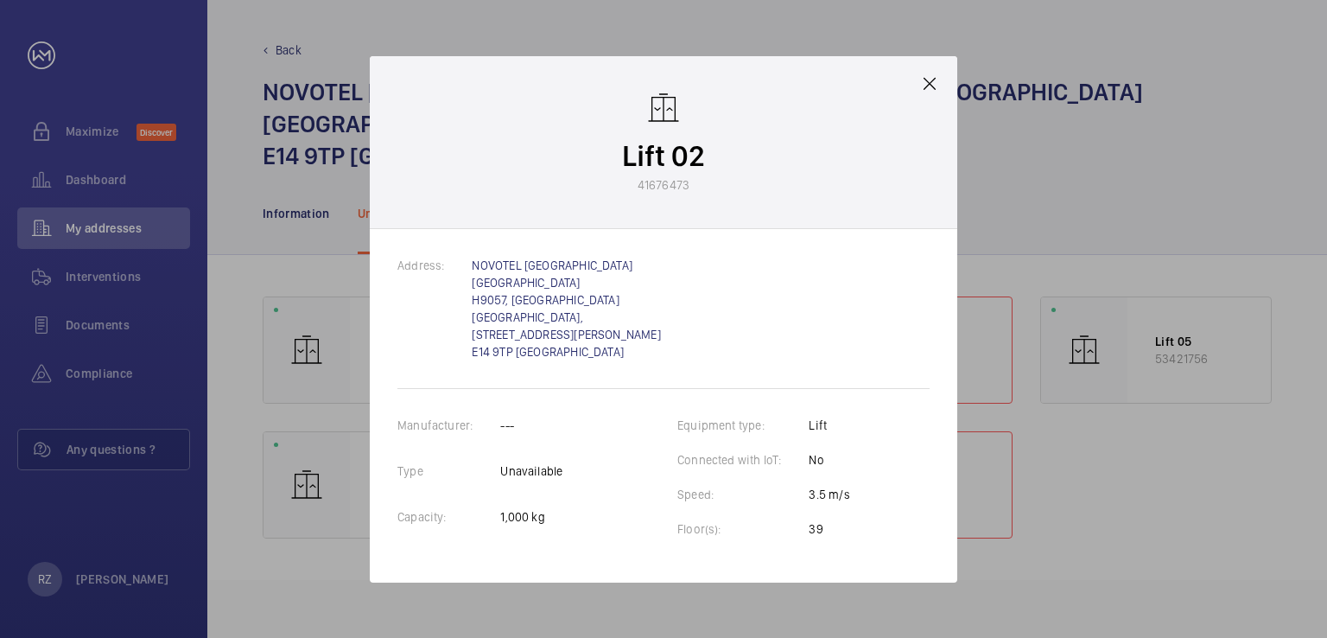
click at [932, 94] on mat-icon at bounding box center [929, 83] width 21 height 21
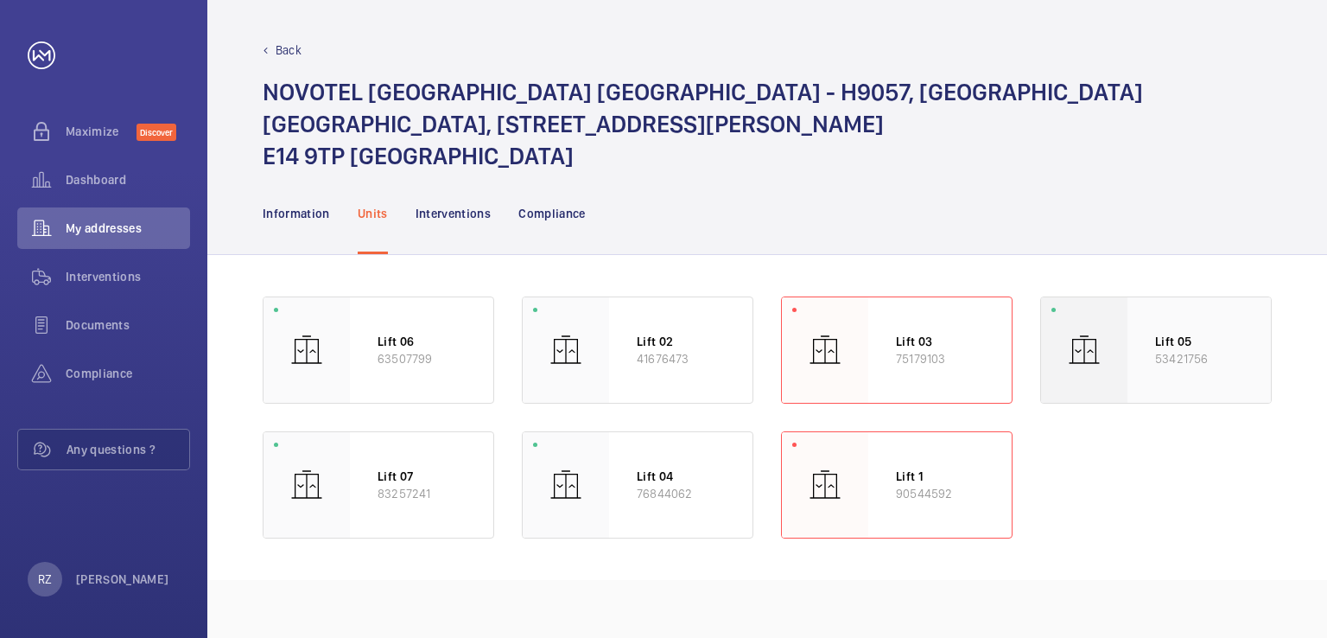
click at [1138, 297] on div "Lift 05 53421756" at bounding box center [1199, 349] width 143 height 105
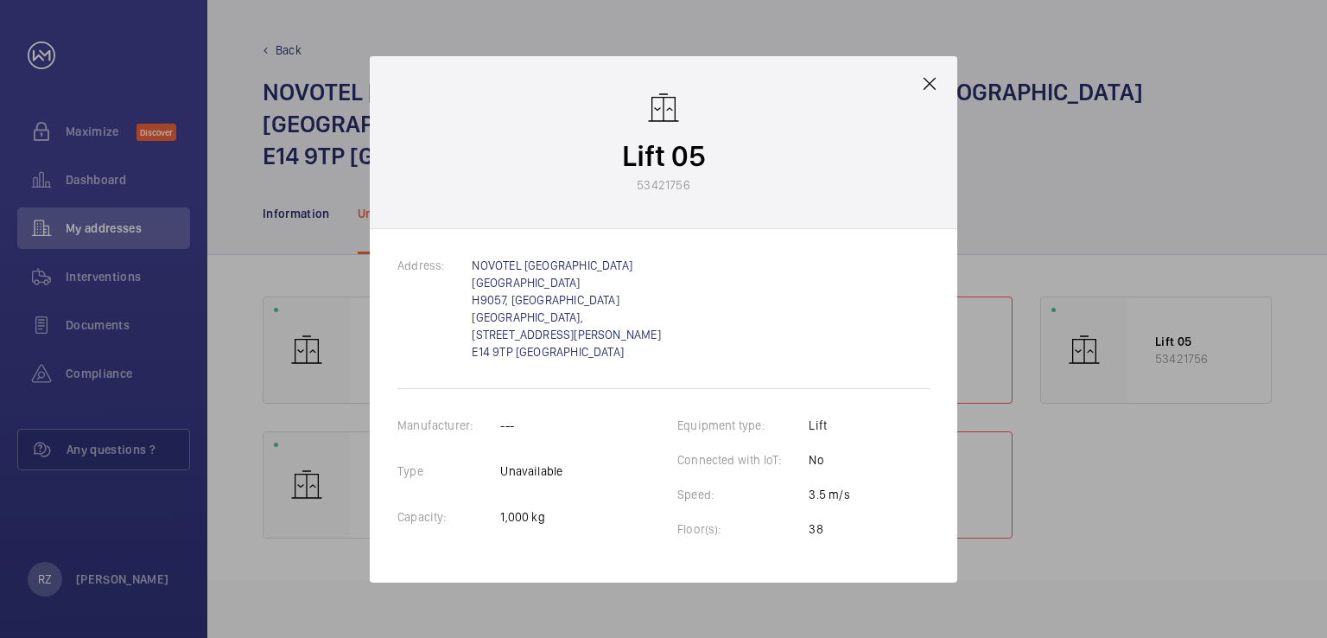
click at [931, 94] on mat-icon at bounding box center [929, 83] width 21 height 21
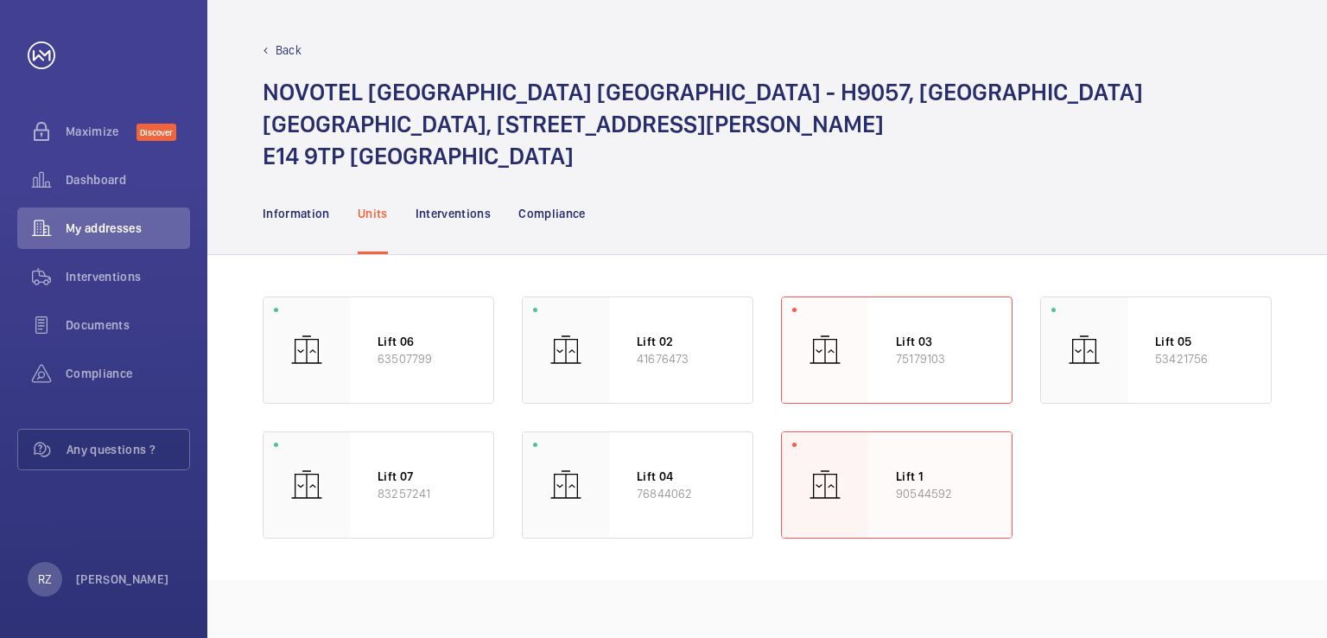
click at [933, 467] on p "Lift 1" at bounding box center [940, 475] width 88 height 17
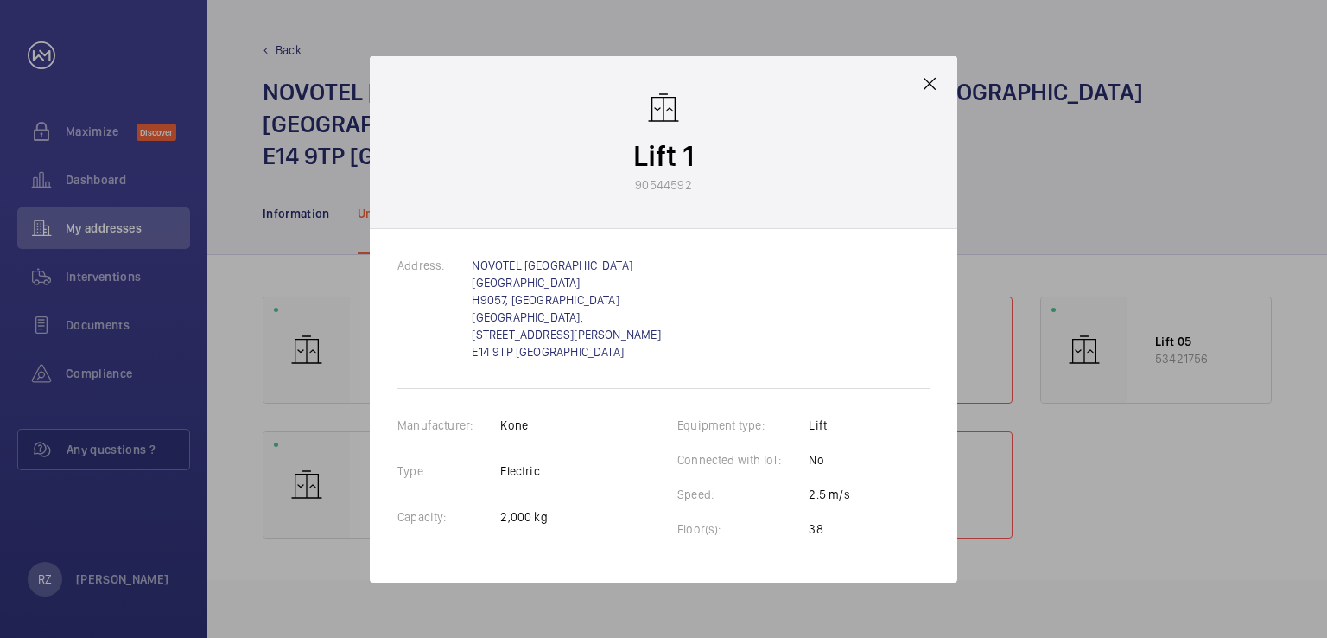
click at [928, 94] on mat-icon at bounding box center [929, 83] width 21 height 21
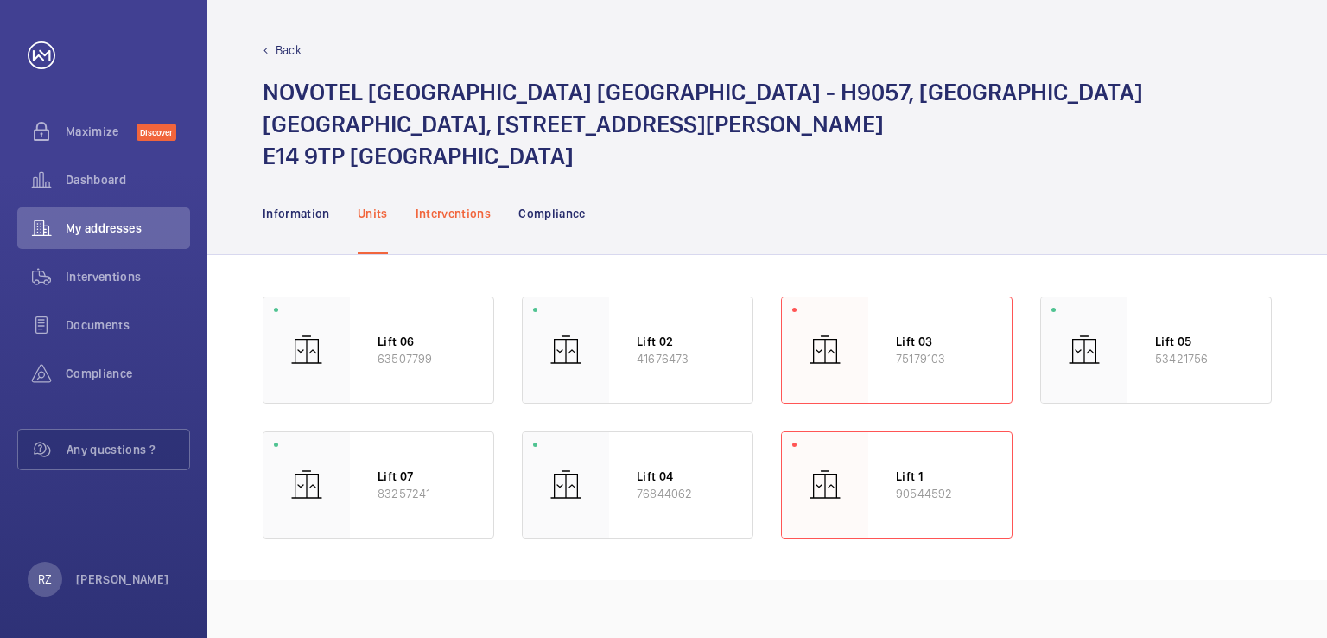
click at [467, 205] on p "Interventions" at bounding box center [454, 213] width 76 height 17
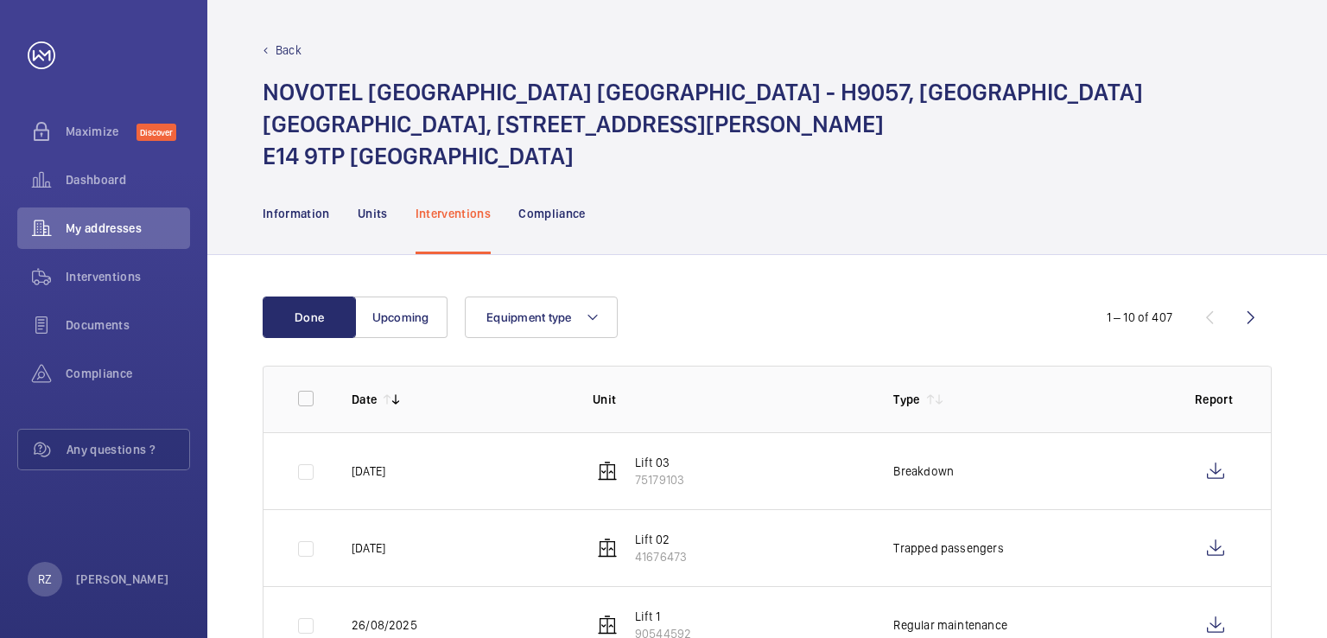
scroll to position [86, 0]
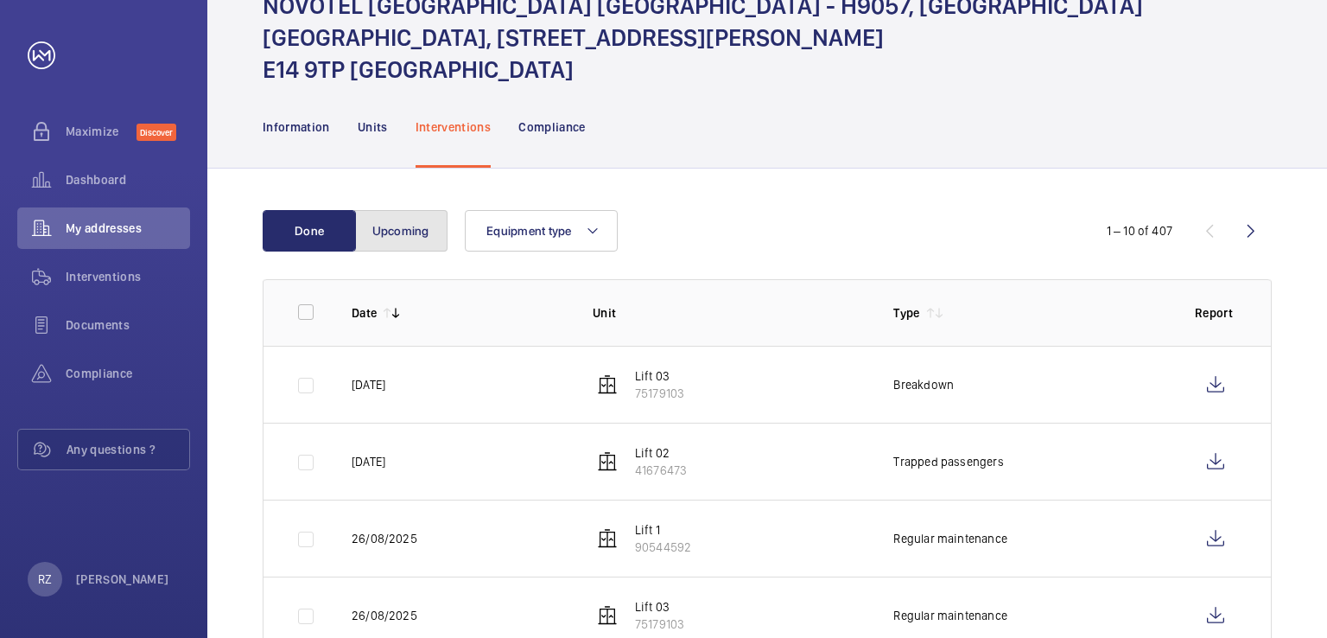
click at [406, 210] on button "Upcoming" at bounding box center [400, 230] width 93 height 41
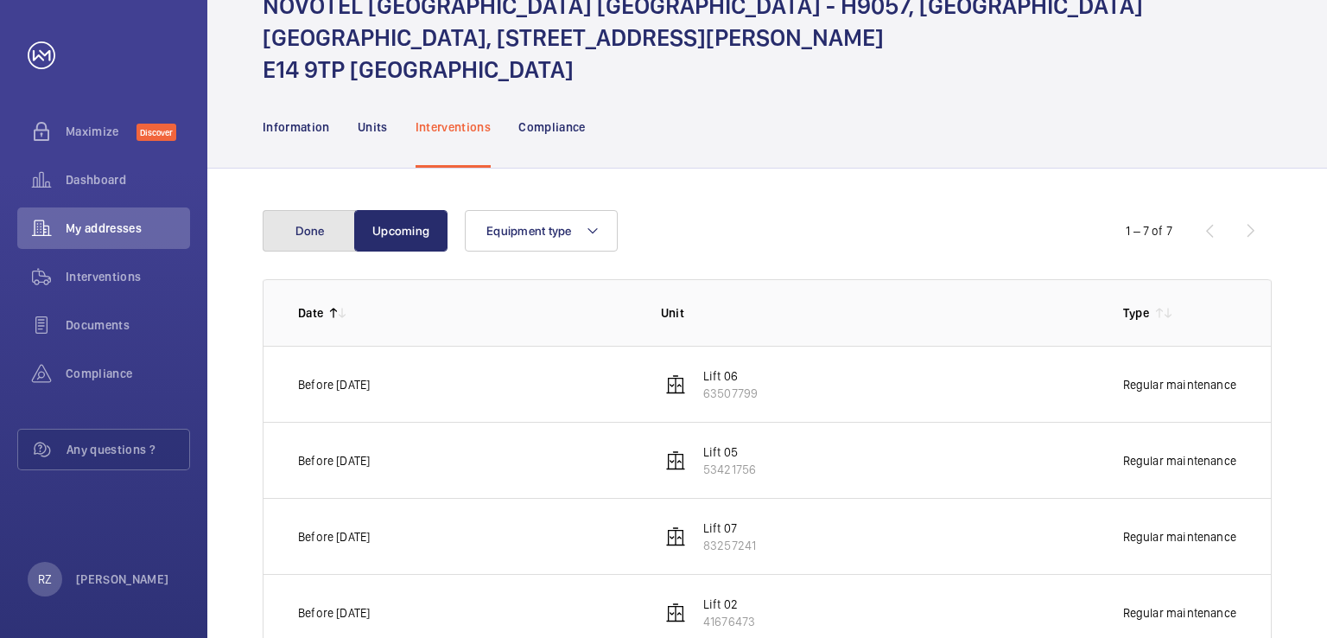
click at [308, 210] on button "Done" at bounding box center [309, 230] width 93 height 41
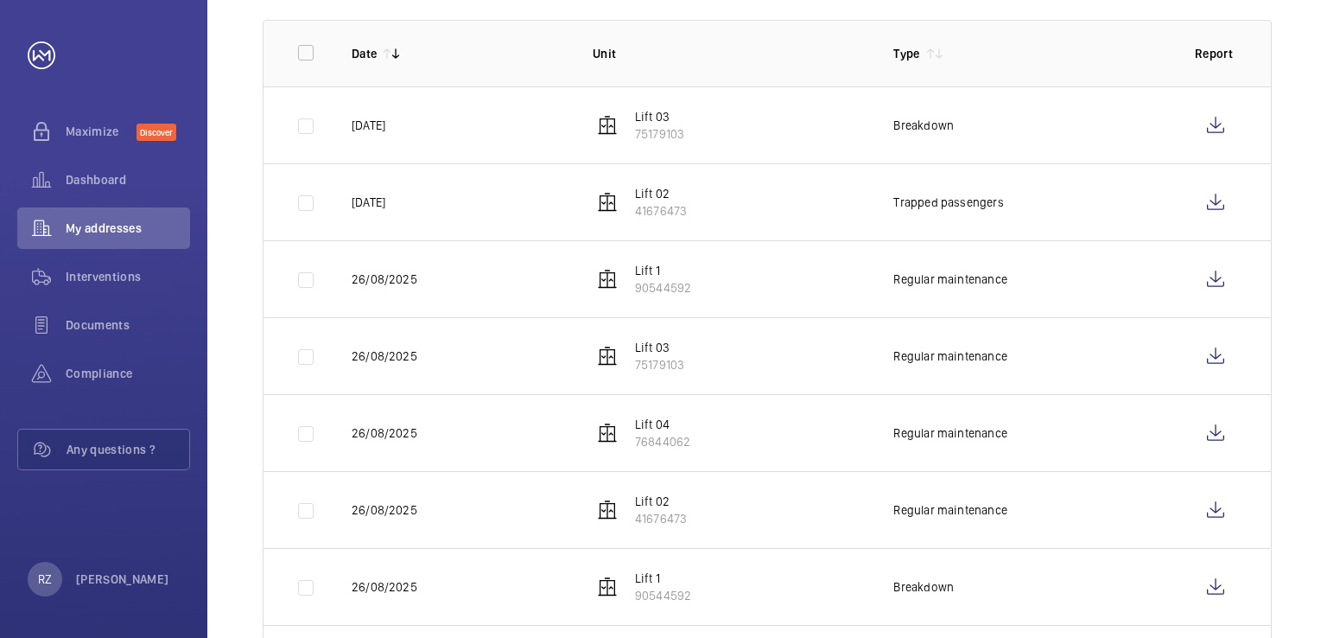
scroll to position [259, 0]
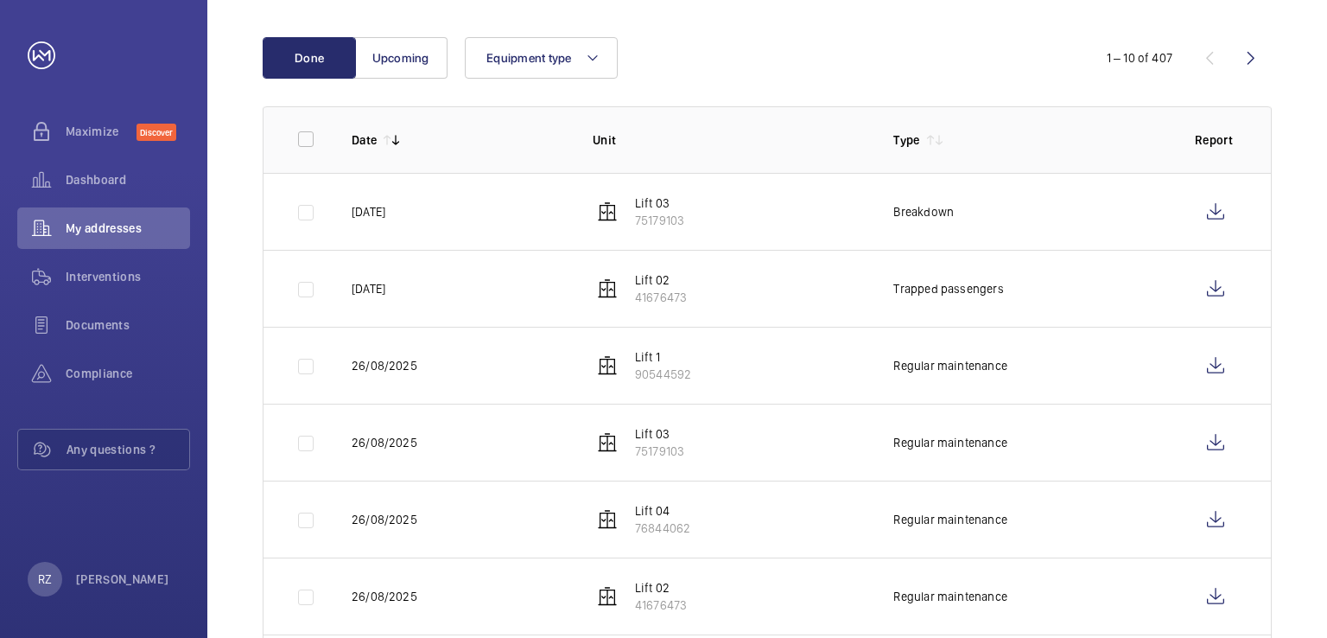
click at [654, 194] on p "Lift 03" at bounding box center [659, 202] width 49 height 17
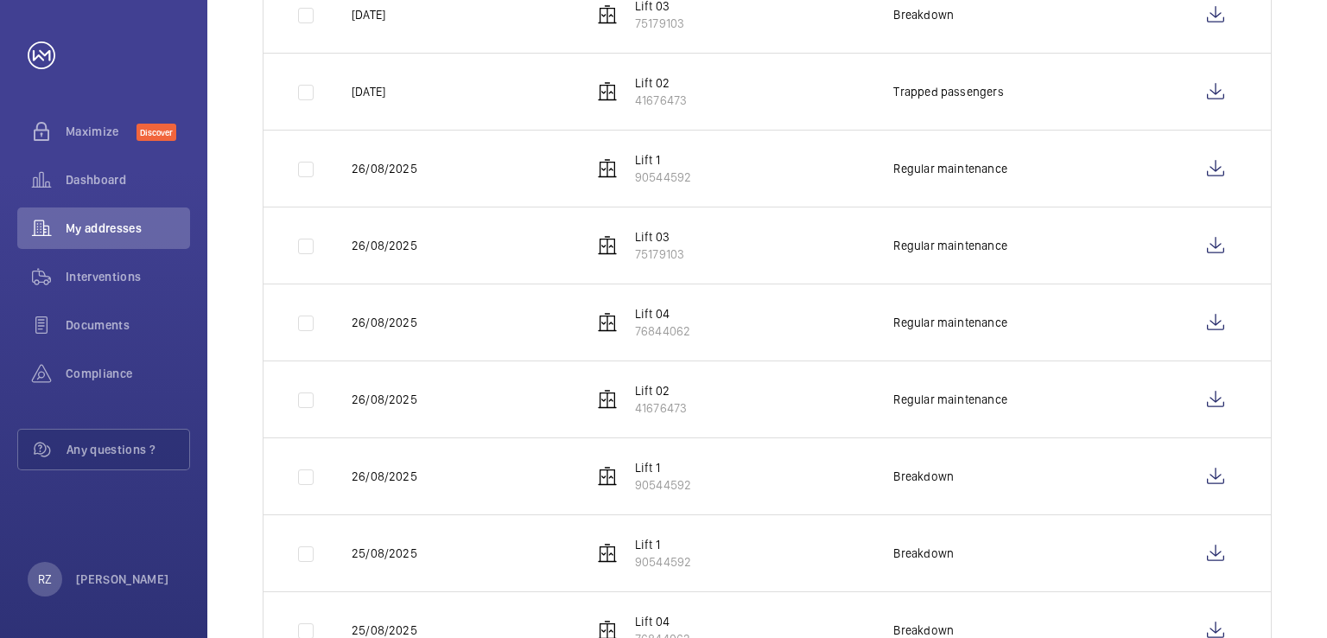
scroll to position [486, 0]
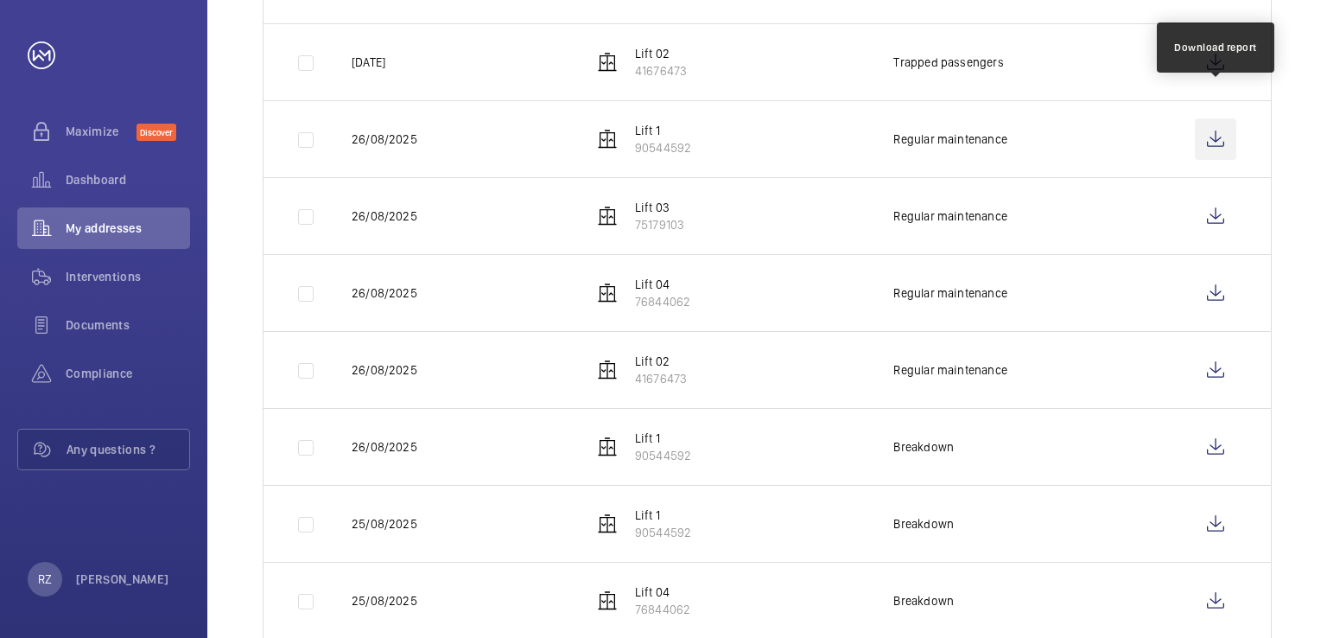
click at [1213, 118] on wm-front-icon-button at bounding box center [1215, 138] width 41 height 41
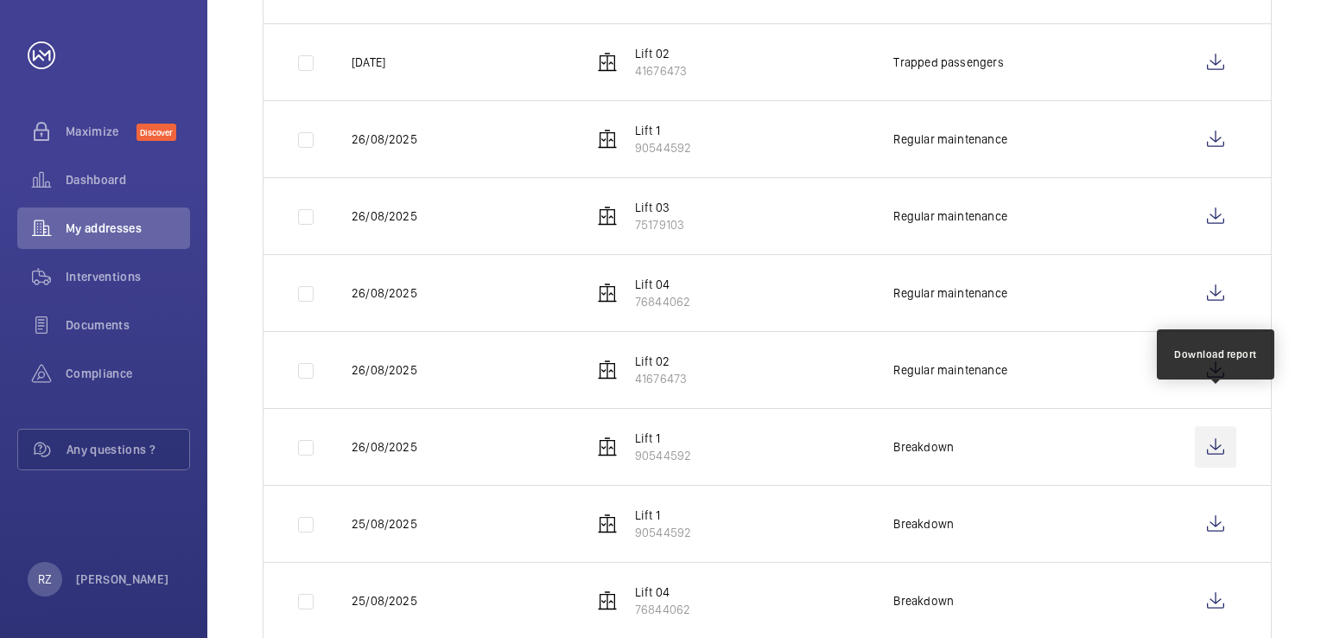
click at [1223, 426] on wm-front-icon-button at bounding box center [1215, 446] width 41 height 41
click at [1212, 426] on wm-front-icon-button at bounding box center [1215, 446] width 41 height 41
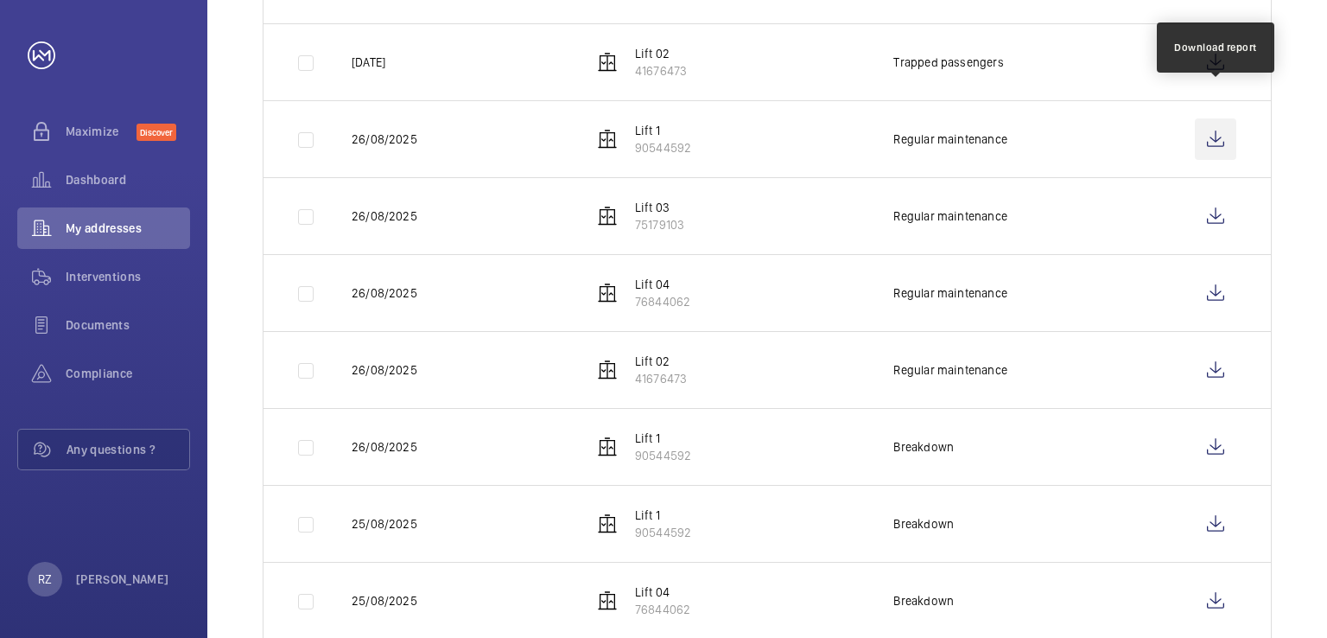
click at [1213, 118] on wm-front-icon-button at bounding box center [1215, 138] width 41 height 41
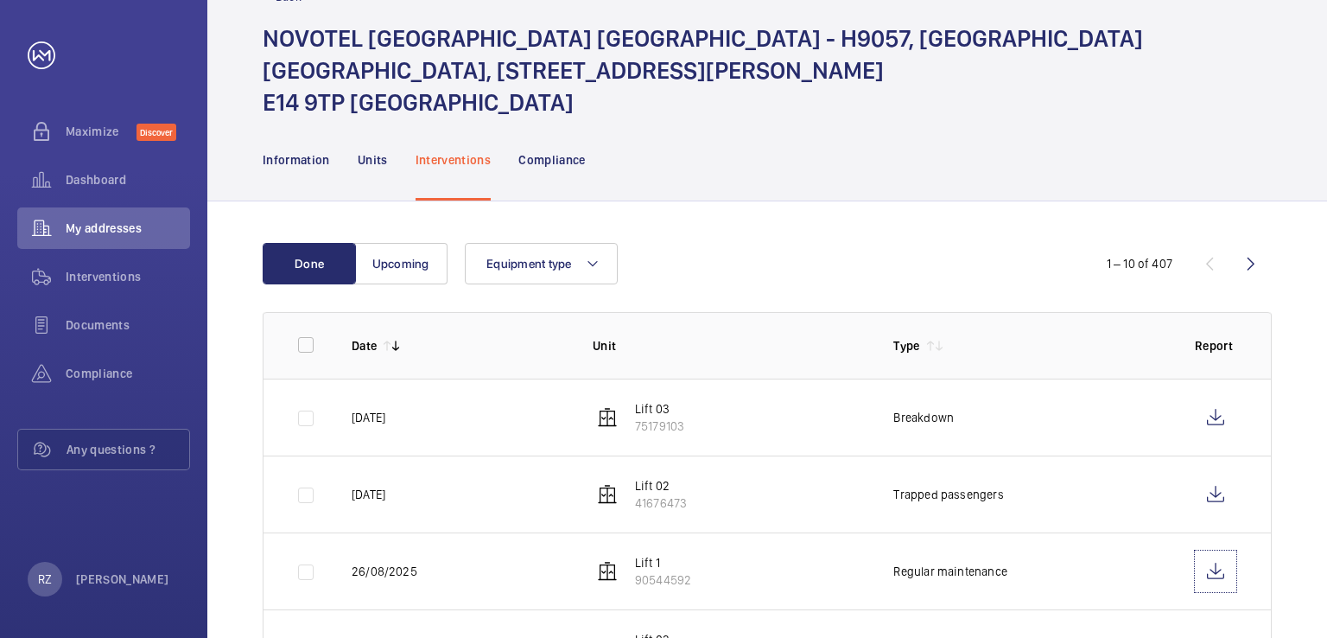
scroll to position [0, 0]
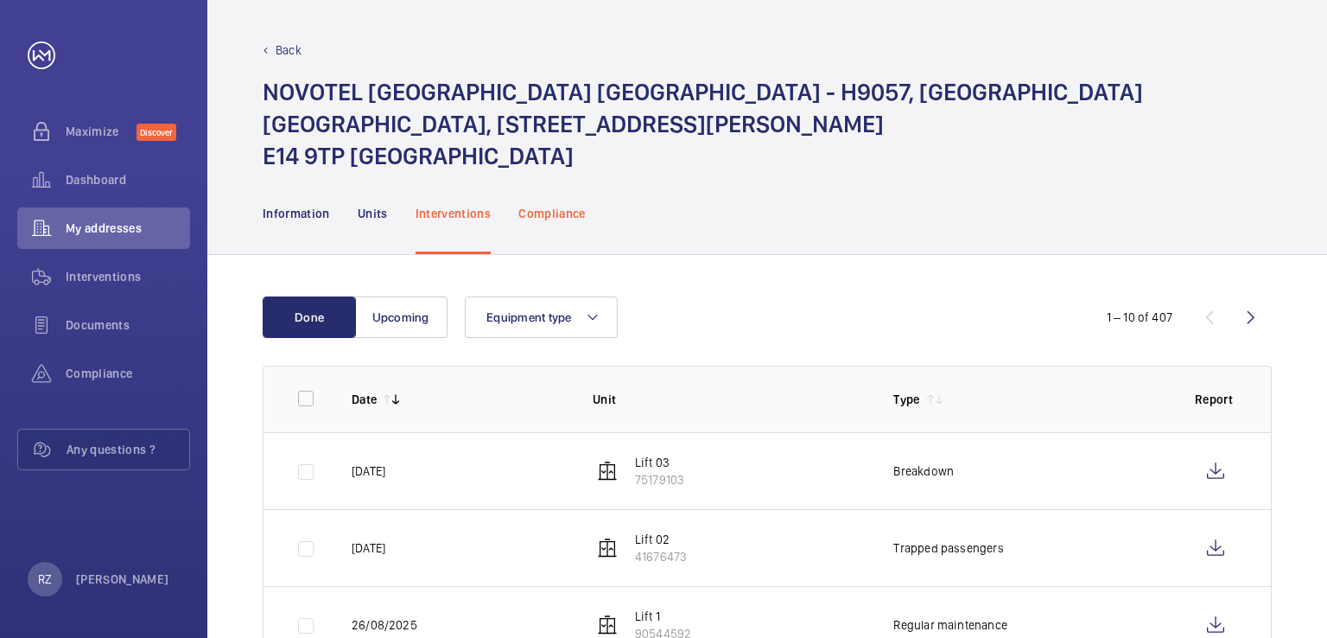
click at [548, 205] on p "Compliance" at bounding box center [551, 213] width 67 height 17
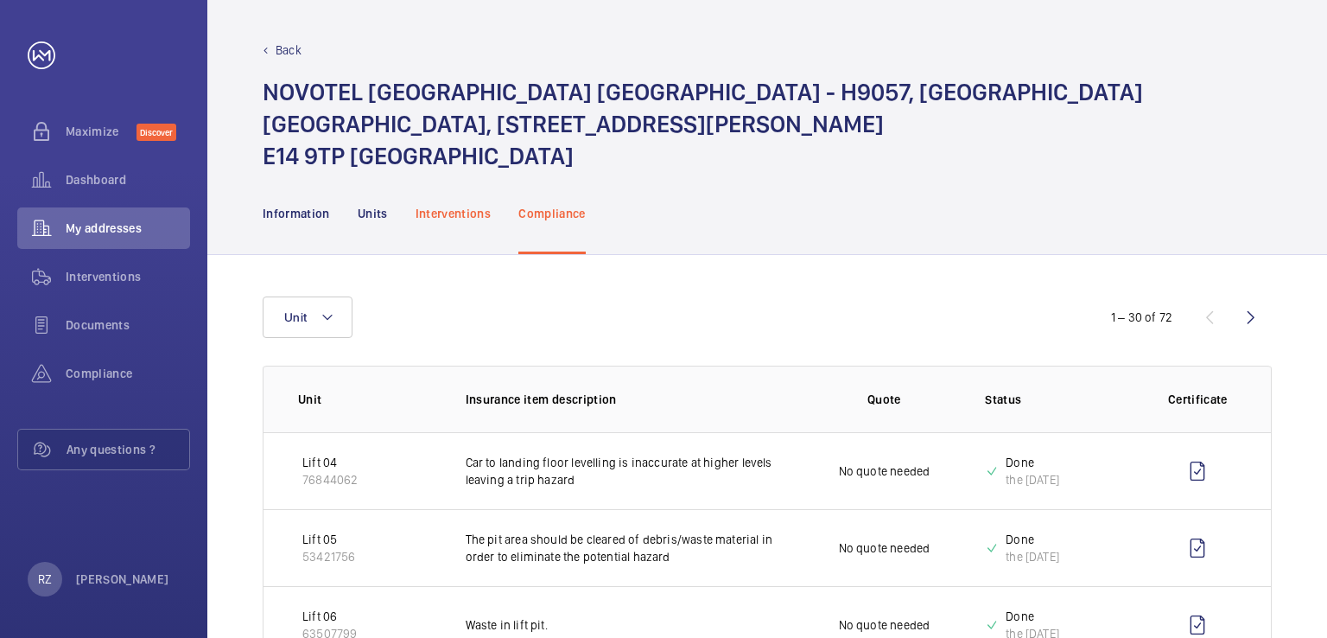
click at [441, 205] on p "Interventions" at bounding box center [454, 213] width 76 height 17
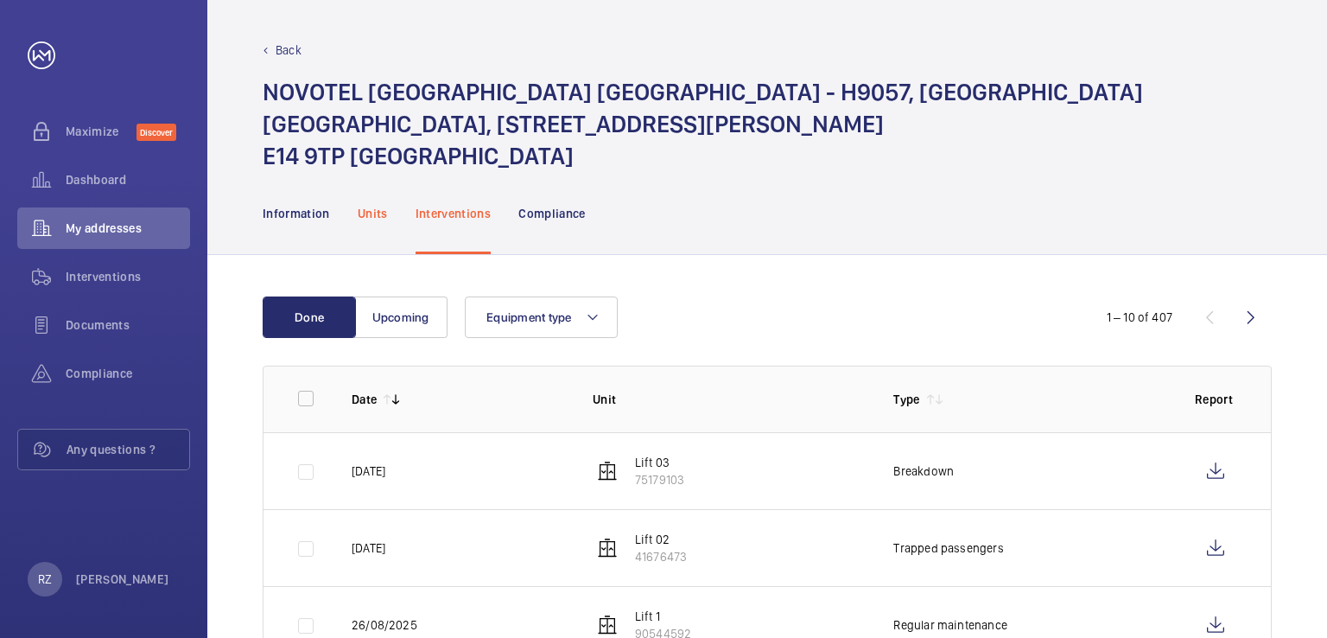
click at [360, 205] on p "Units" at bounding box center [373, 213] width 30 height 17
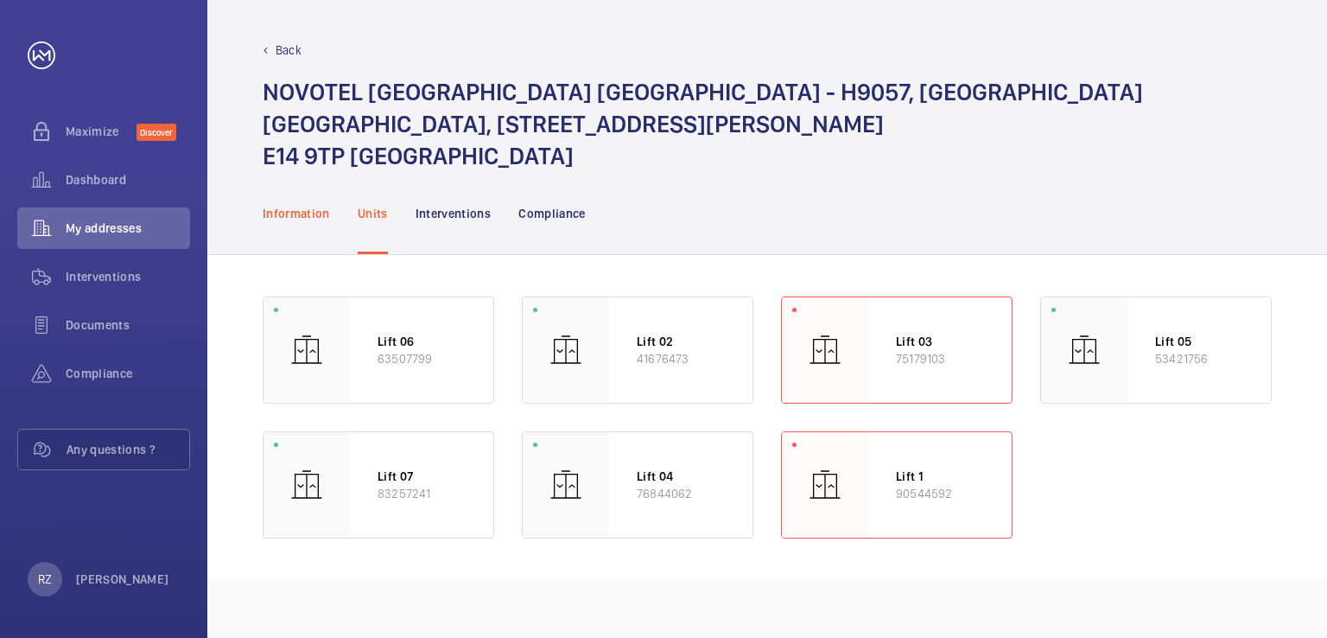
click at [303, 205] on p "Information" at bounding box center [296, 213] width 67 height 17
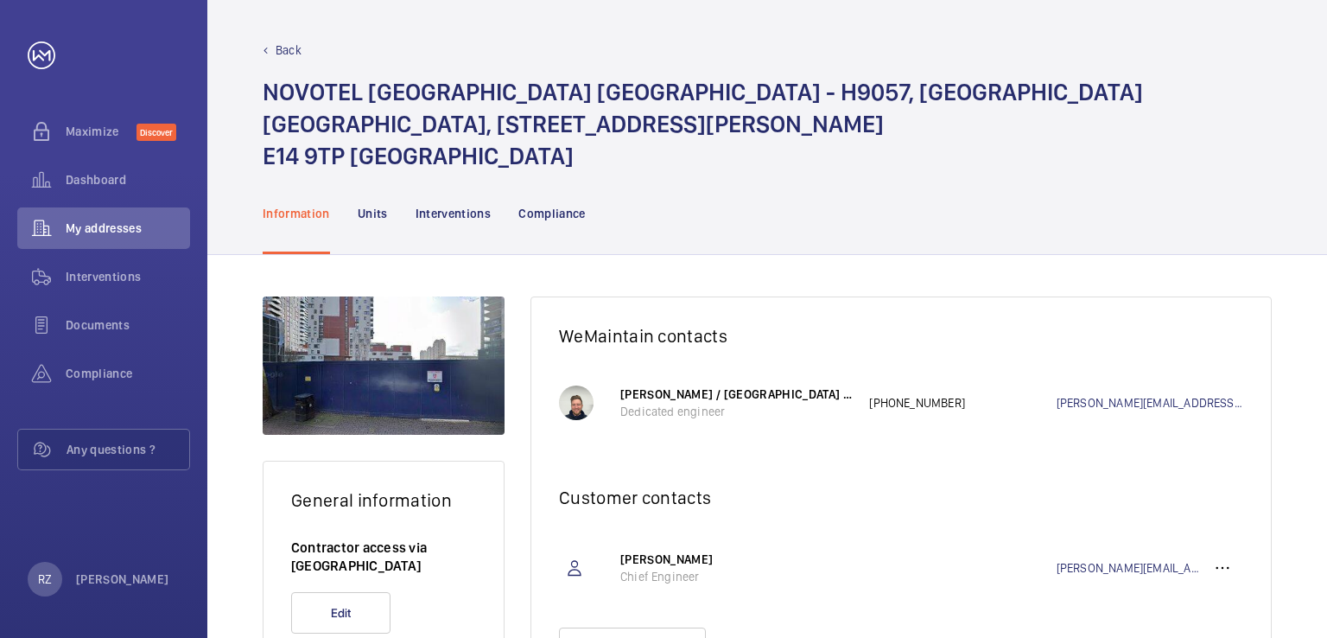
scroll to position [69, 0]
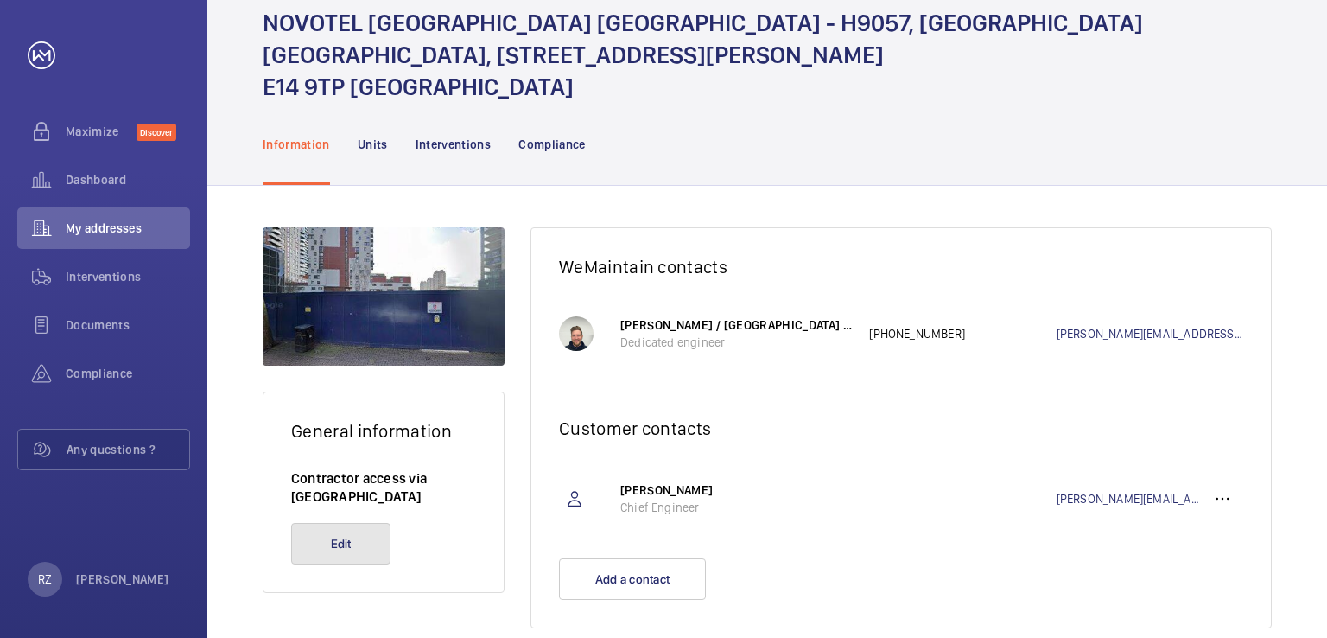
click at [353, 523] on button "Edit" at bounding box center [340, 543] width 99 height 41
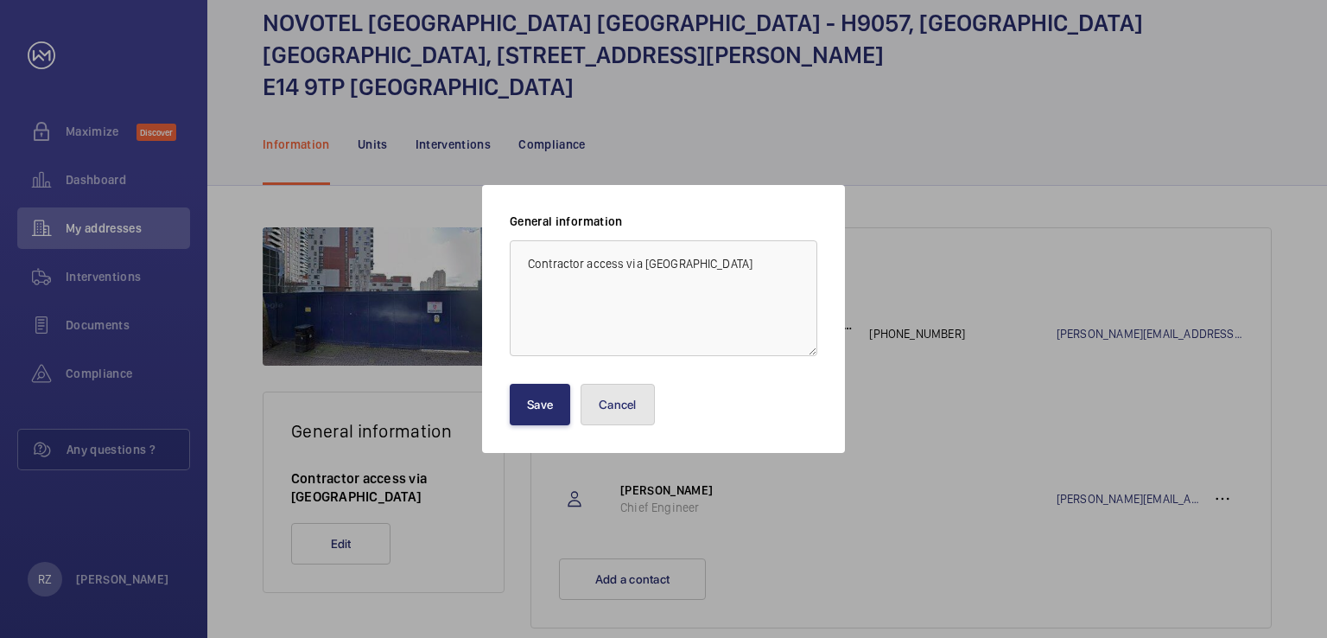
click at [626, 410] on button "Cancel" at bounding box center [618, 404] width 74 height 41
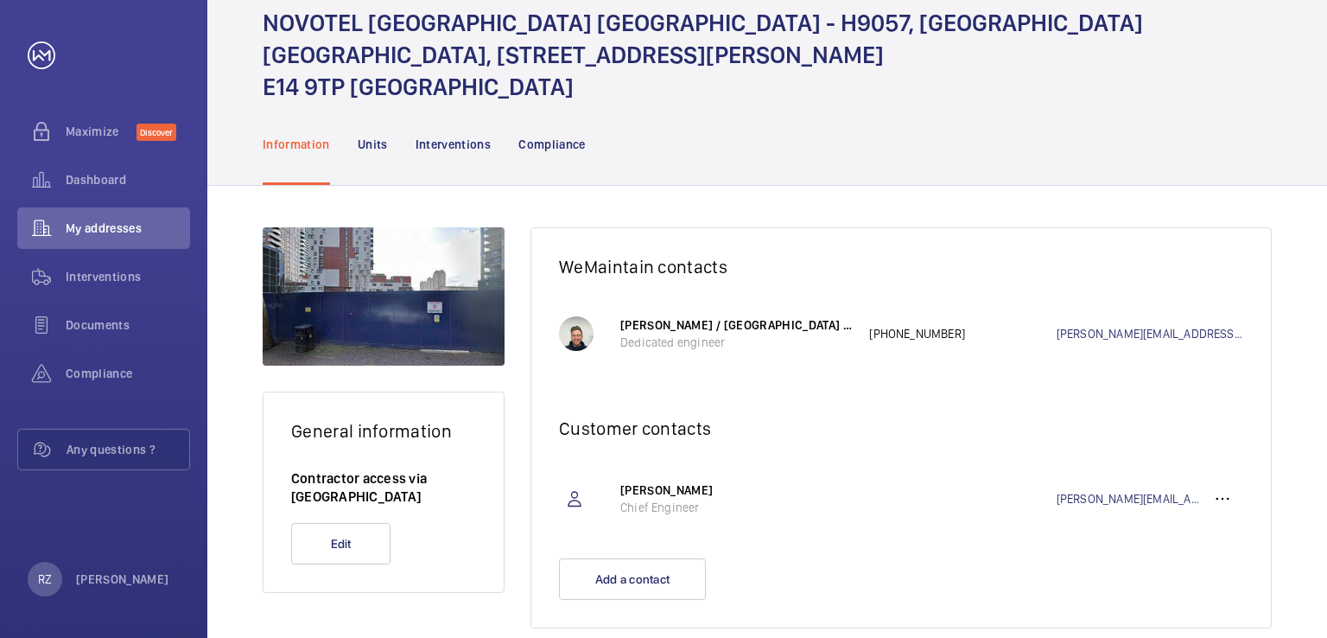
click at [402, 277] on div at bounding box center [384, 296] width 242 height 138
drag, startPoint x: 359, startPoint y: 269, endPoint x: 343, endPoint y: 247, distance: 27.1
click at [343, 247] on div at bounding box center [384, 296] width 242 height 138
click at [83, 132] on span "Maximize" at bounding box center [101, 131] width 71 height 17
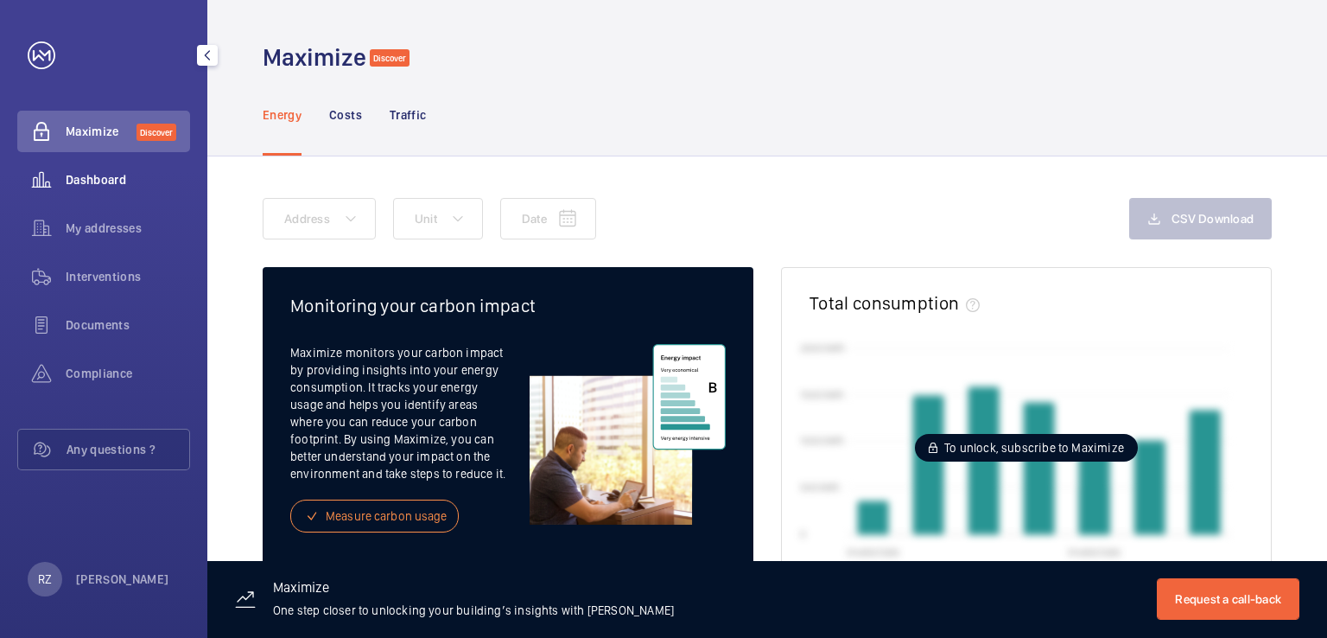
click at [89, 187] on span "Dashboard" at bounding box center [128, 179] width 124 height 17
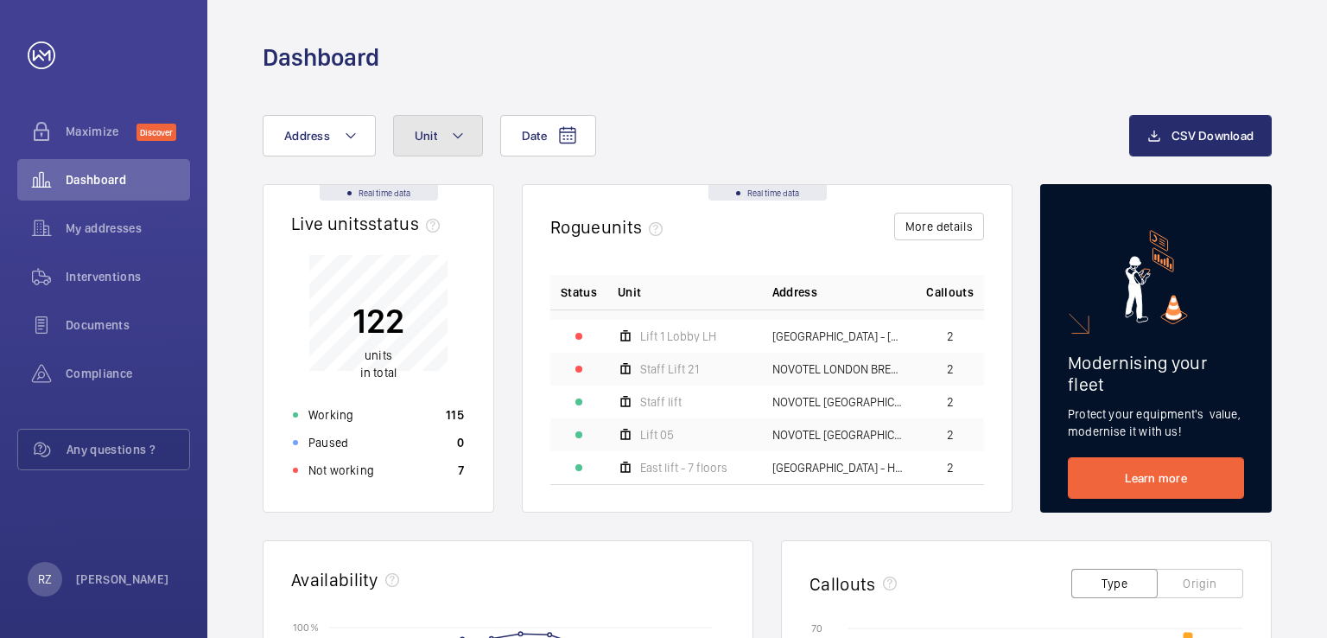
click at [439, 129] on button "Unit" at bounding box center [438, 135] width 90 height 41
click at [439, 195] on input "E149tp" at bounding box center [557, 200] width 301 height 36
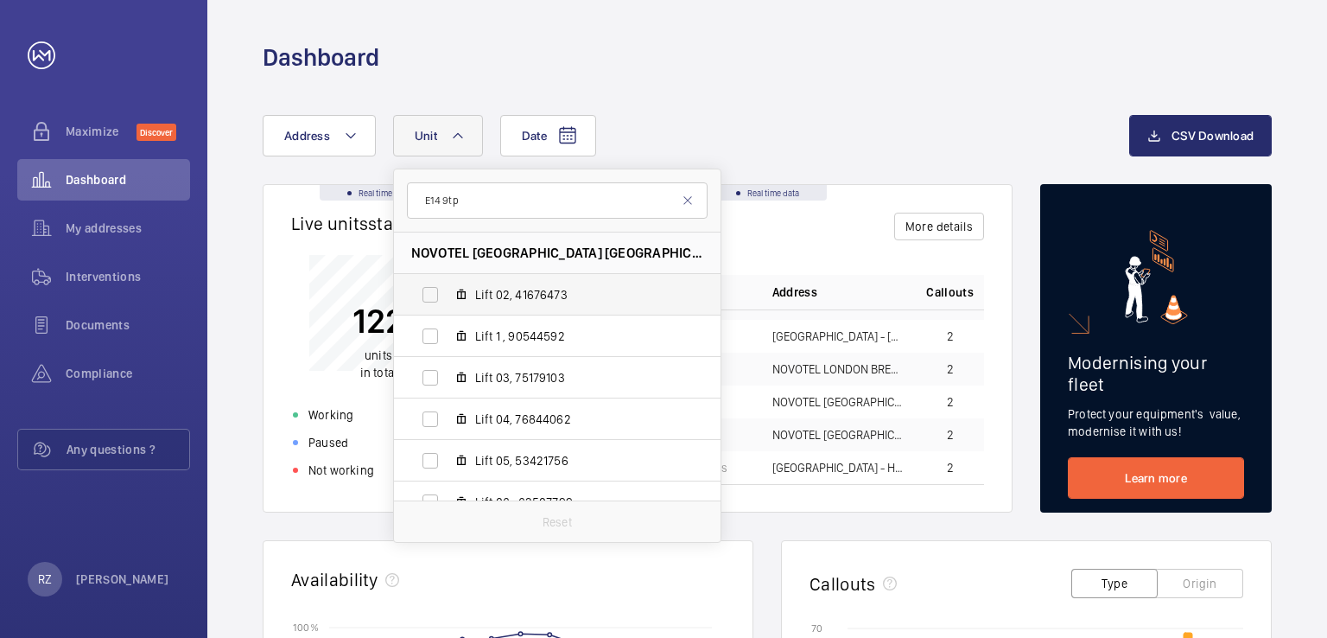
type input "E14 9tp"
click at [572, 292] on span "Lift 02, 41676473" at bounding box center [575, 294] width 200 height 17
click at [448, 292] on input "Lift 02, 41676473" at bounding box center [430, 294] width 35 height 35
checkbox input "true"
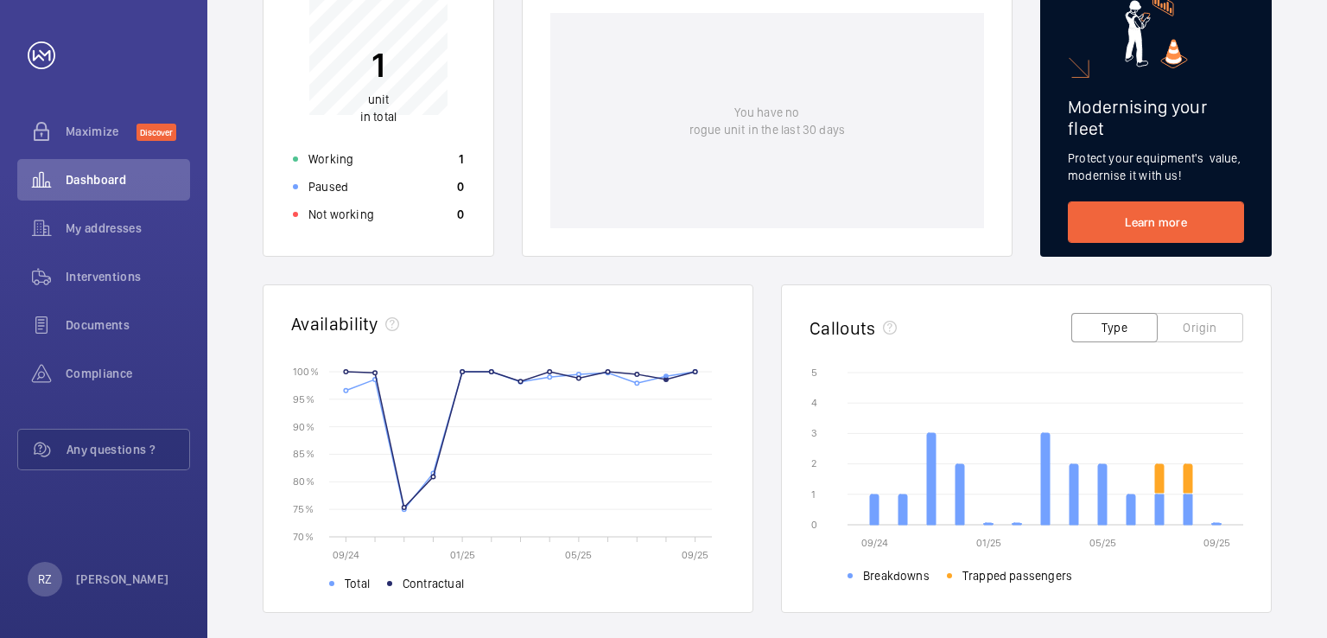
scroll to position [346, 0]
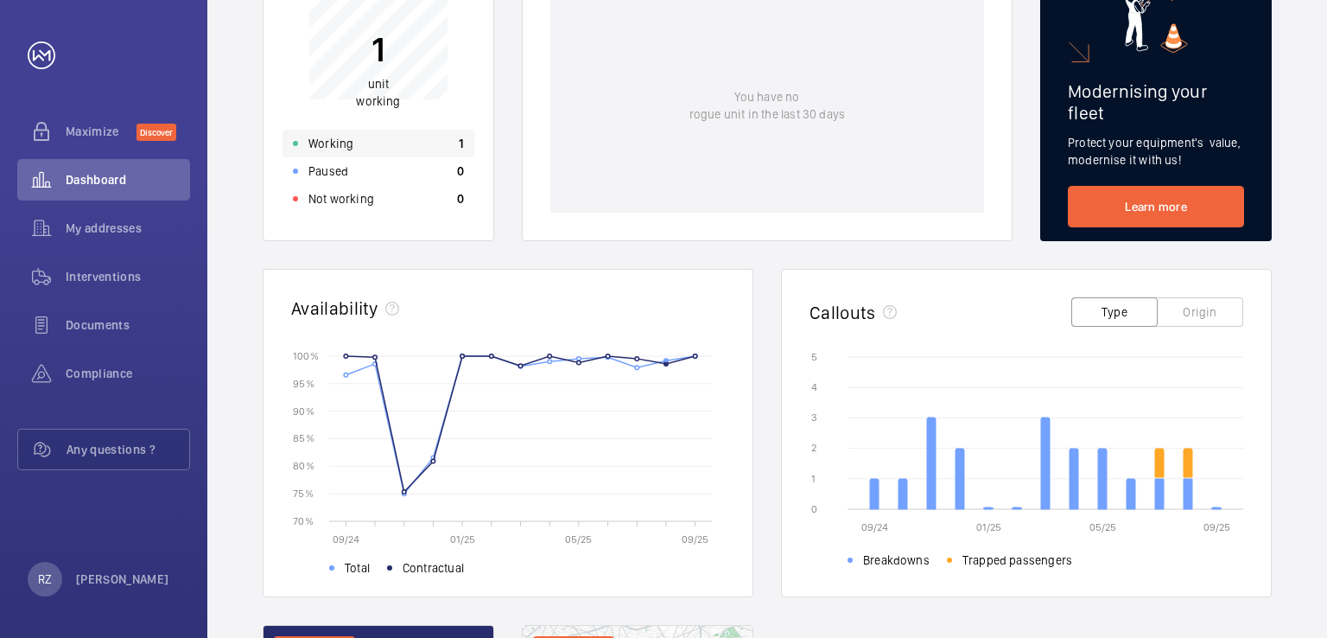
click at [347, 143] on p "Working" at bounding box center [330, 143] width 45 height 17
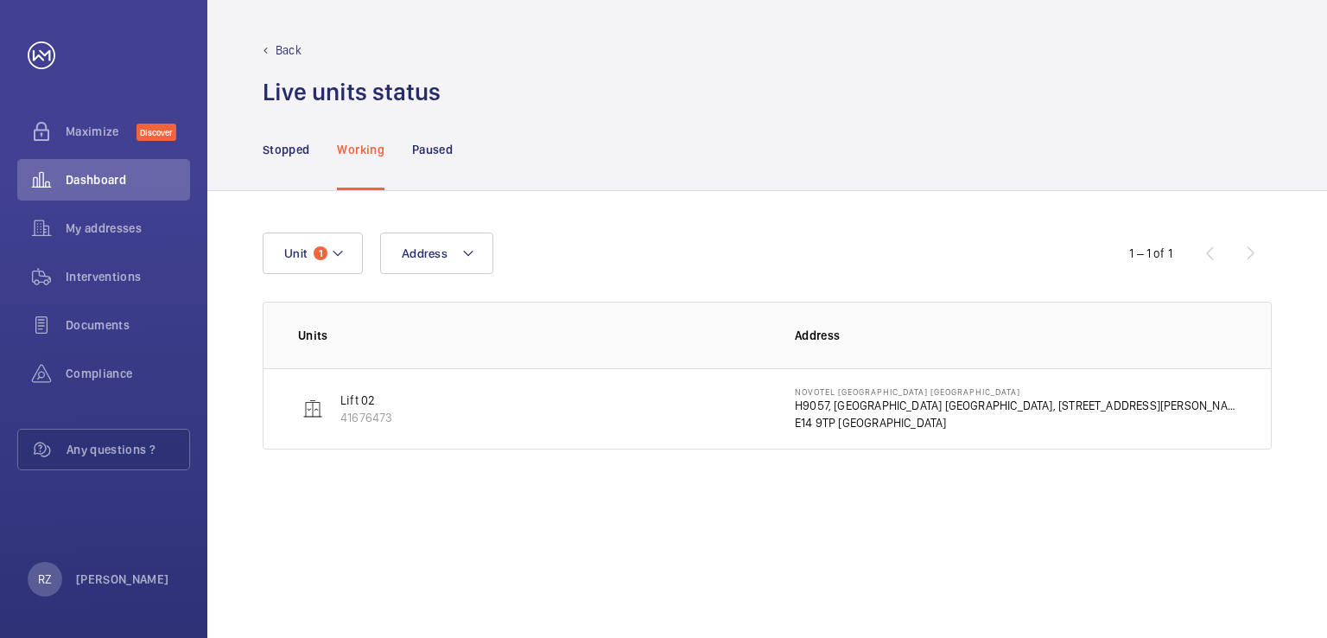
click at [345, 409] on p "41676473" at bounding box center [366, 417] width 52 height 17
